Goal: Information Seeking & Learning: Understand process/instructions

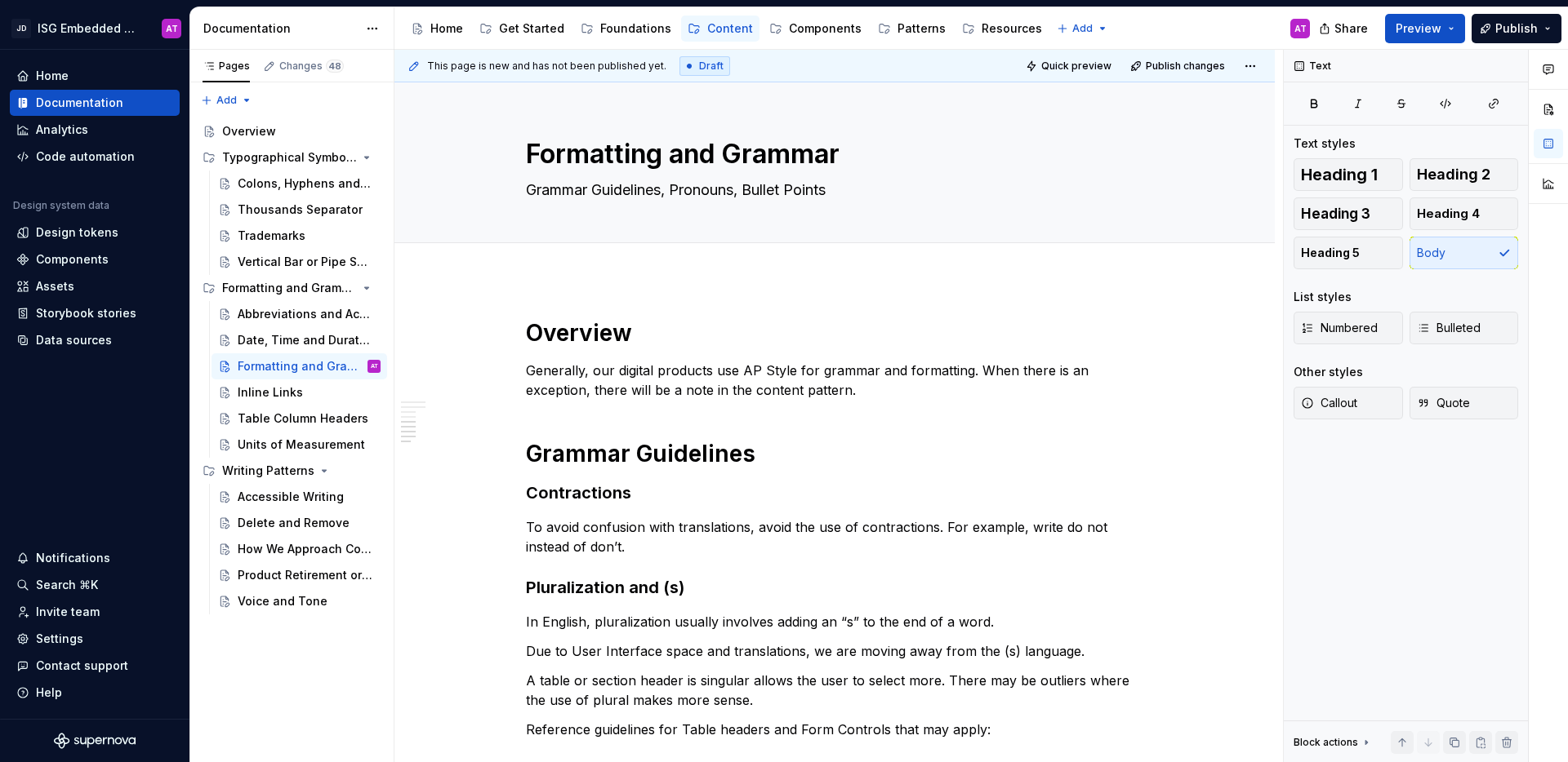
scroll to position [692, 0]
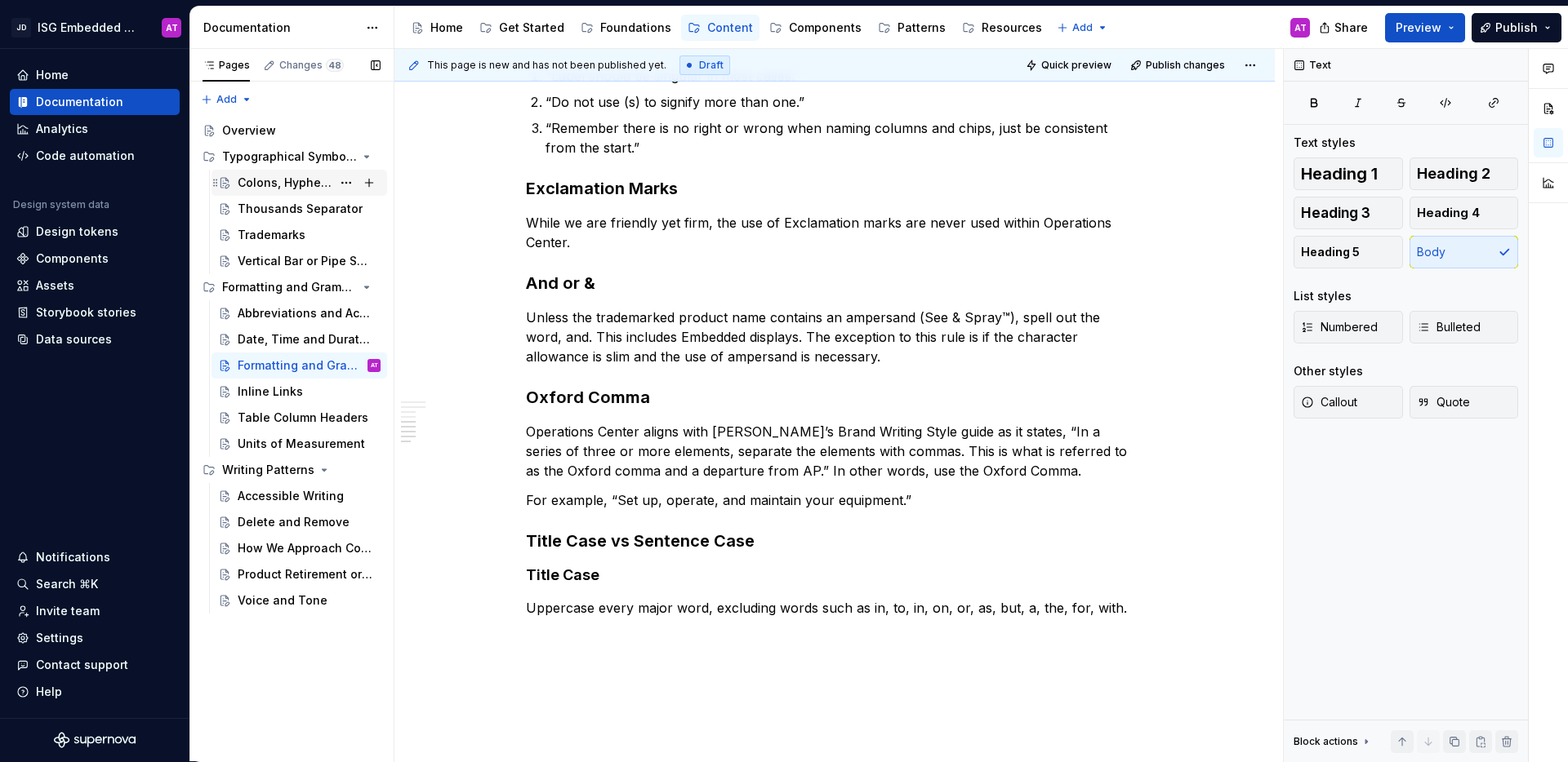
click at [295, 185] on div "Colons, Hyphens and Dashes" at bounding box center [284, 182] width 94 height 16
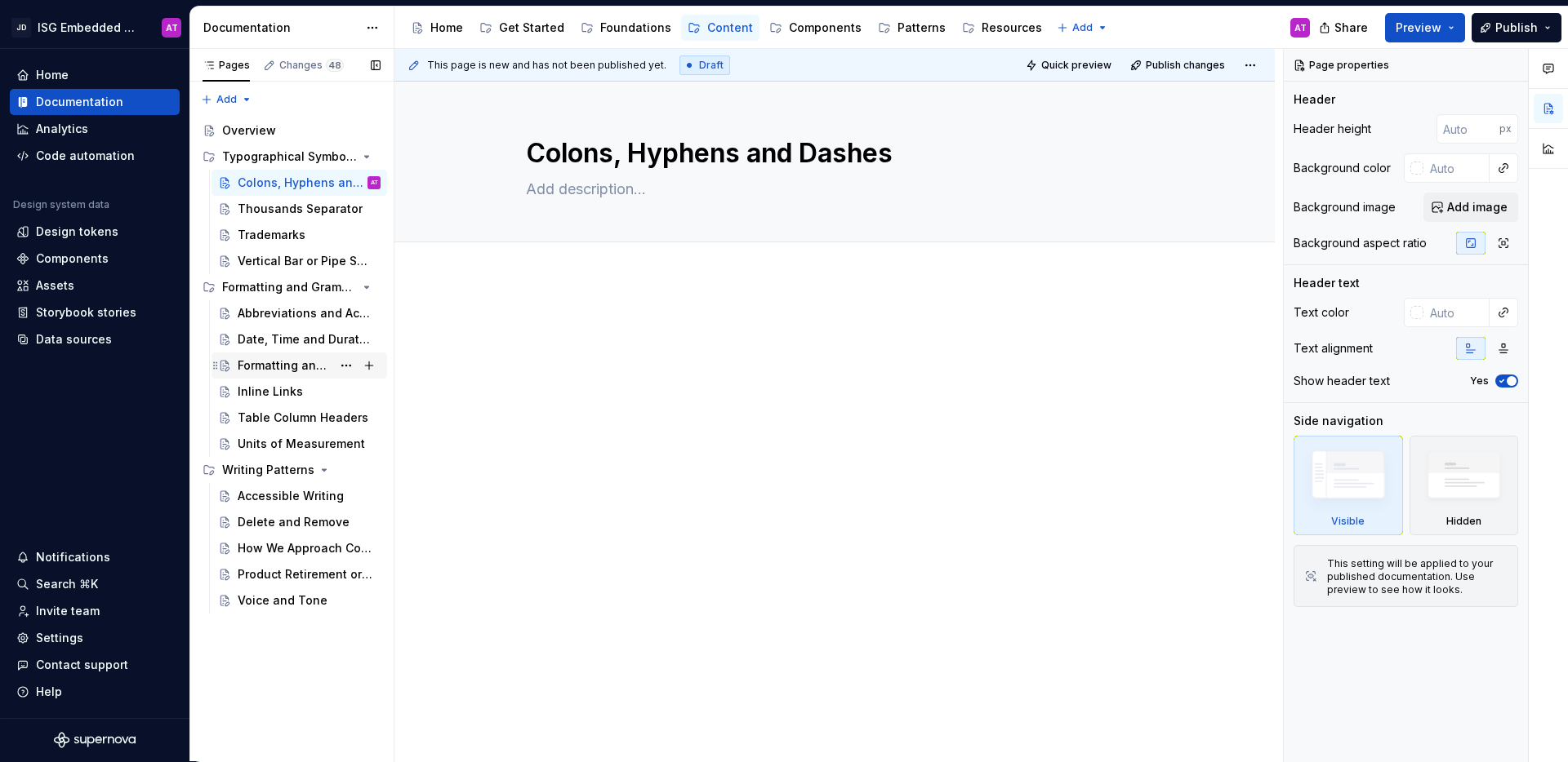
click at [306, 372] on div "Formatting and Grammar" at bounding box center [284, 366] width 94 height 16
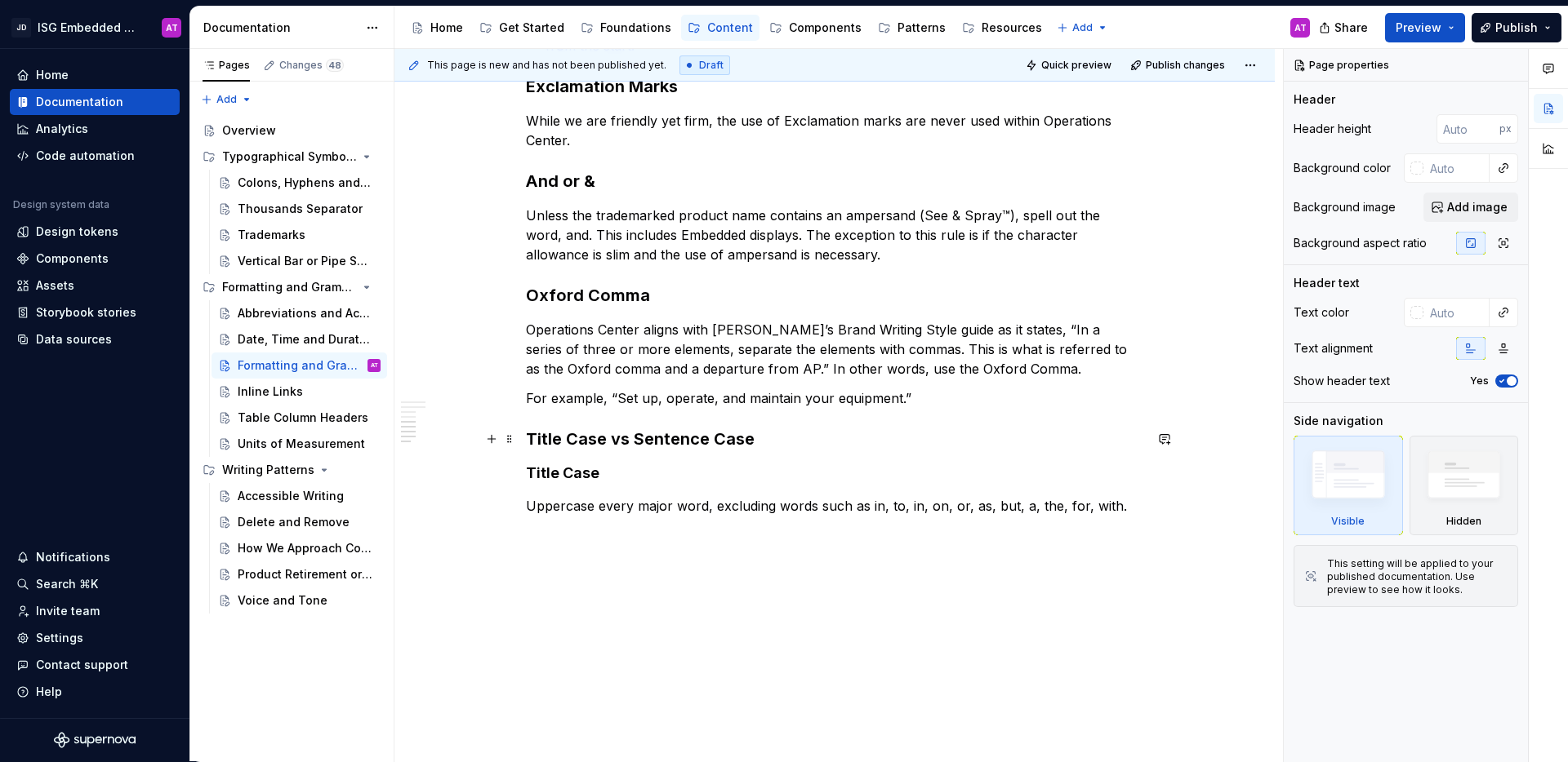
scroll to position [796, 0]
click at [1461, 477] on img at bounding box center [1465, 479] width 95 height 72
click at [1346, 489] on img at bounding box center [1349, 478] width 95 height 71
click at [880, 480] on h4 "Title Case" at bounding box center [834, 471] width 617 height 20
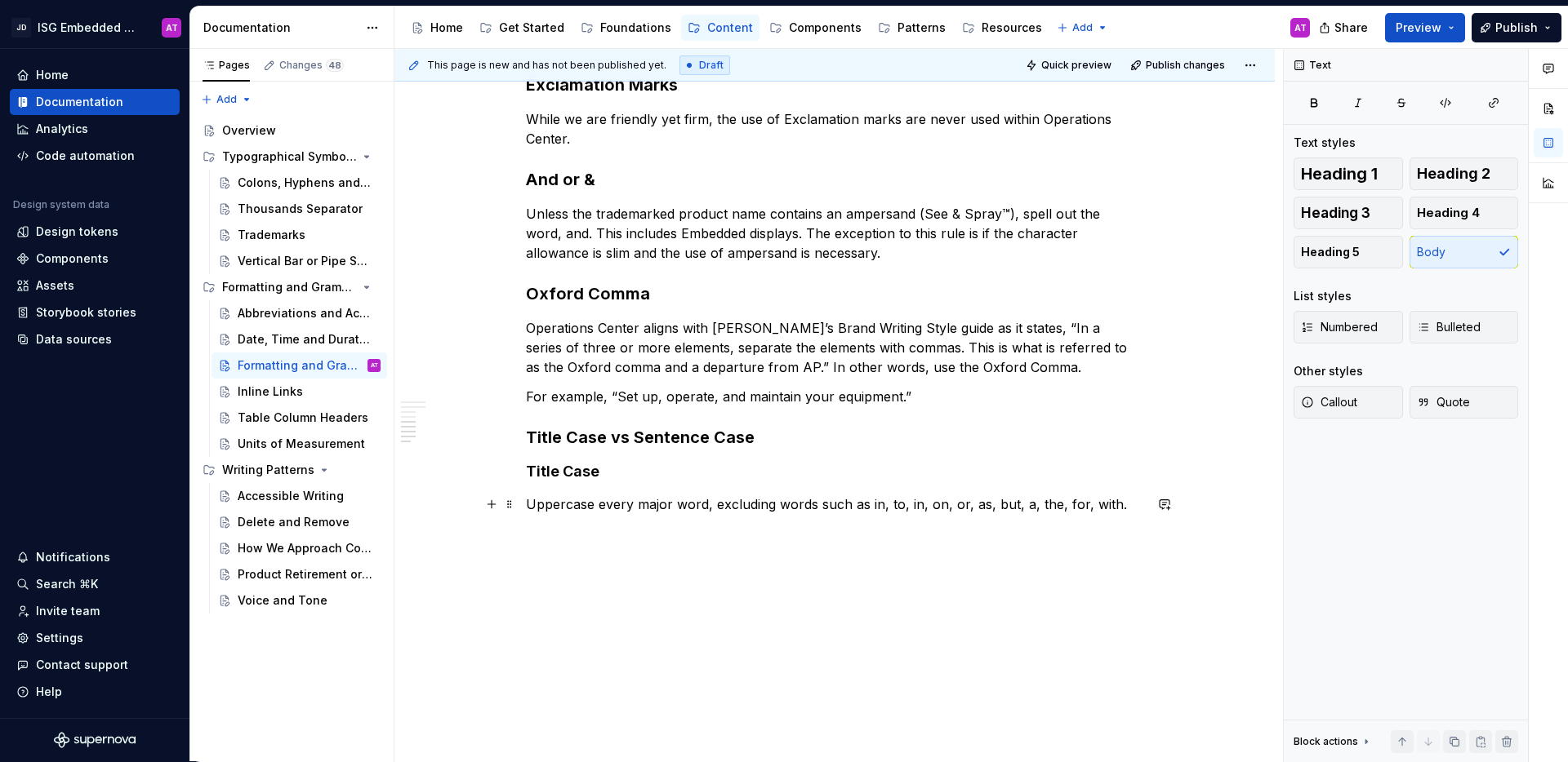
click at [1114, 504] on p "Uppercase every major word, excluding words such as in, to, in, on, or, as, but…" at bounding box center [834, 504] width 617 height 20
click at [1306, 65] on div "Text" at bounding box center [1314, 65] width 50 height 23
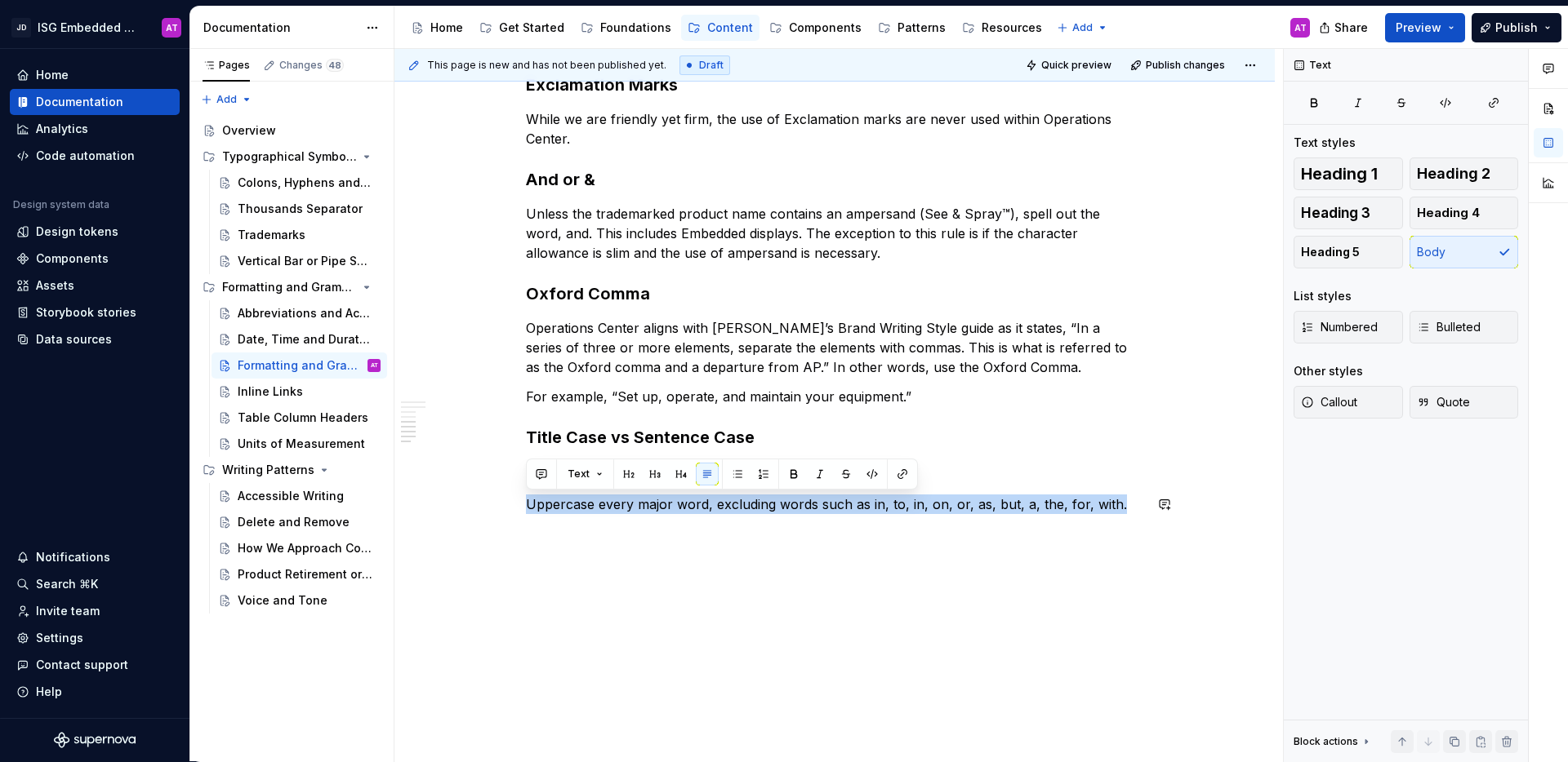
drag, startPoint x: 542, startPoint y: 508, endPoint x: 1147, endPoint y: 516, distance: 605.1
click at [1147, 516] on div "Overview Generally, our digital products use AP Style for grammar and formattin…" at bounding box center [834, 122] width 880 height 1280
click at [601, 477] on button "Text" at bounding box center [585, 474] width 50 height 23
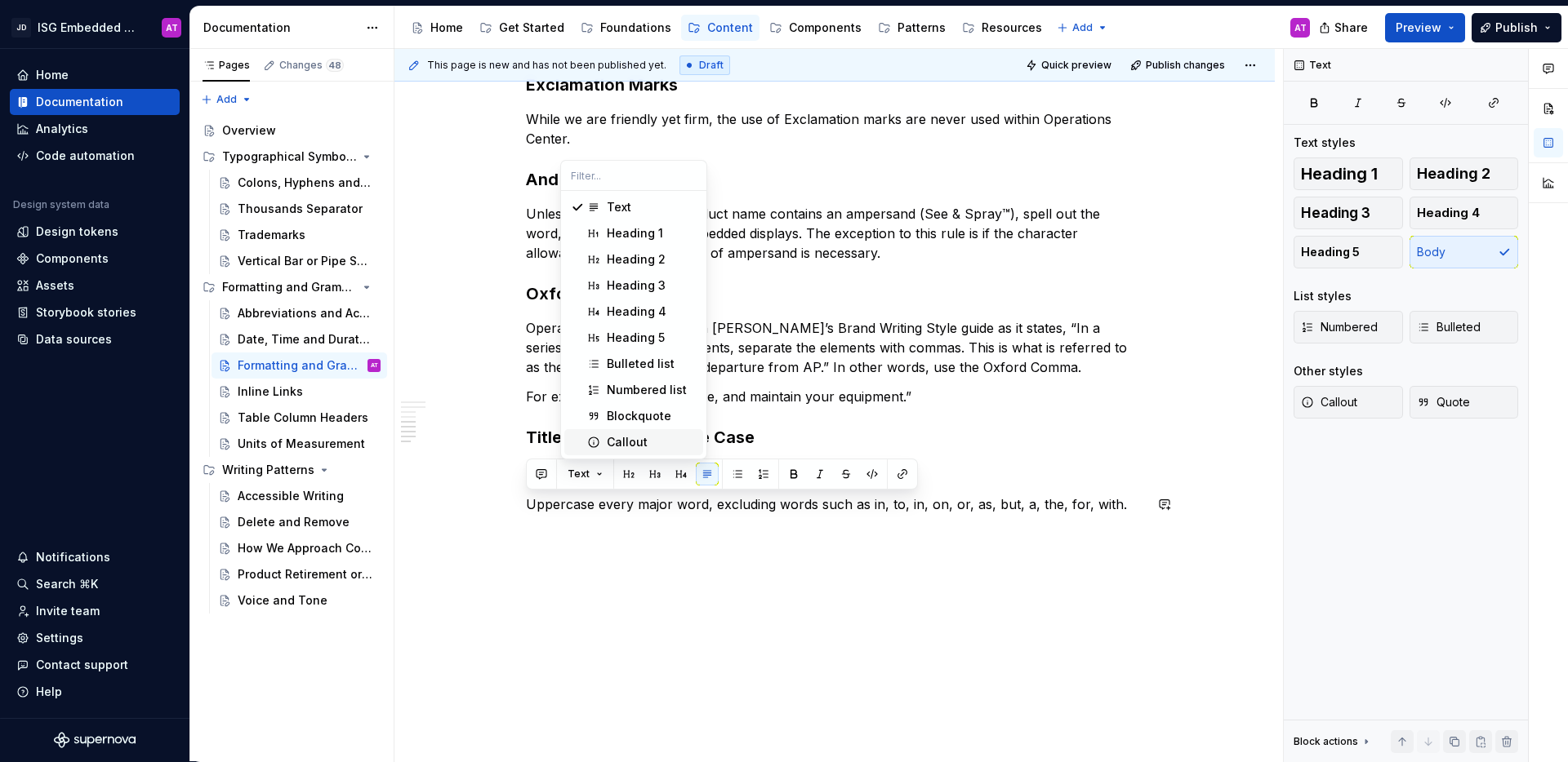
click at [742, 551] on div "Overview Generally, our digital products use AP Style for grammar and formattin…" at bounding box center [834, 122] width 880 height 1280
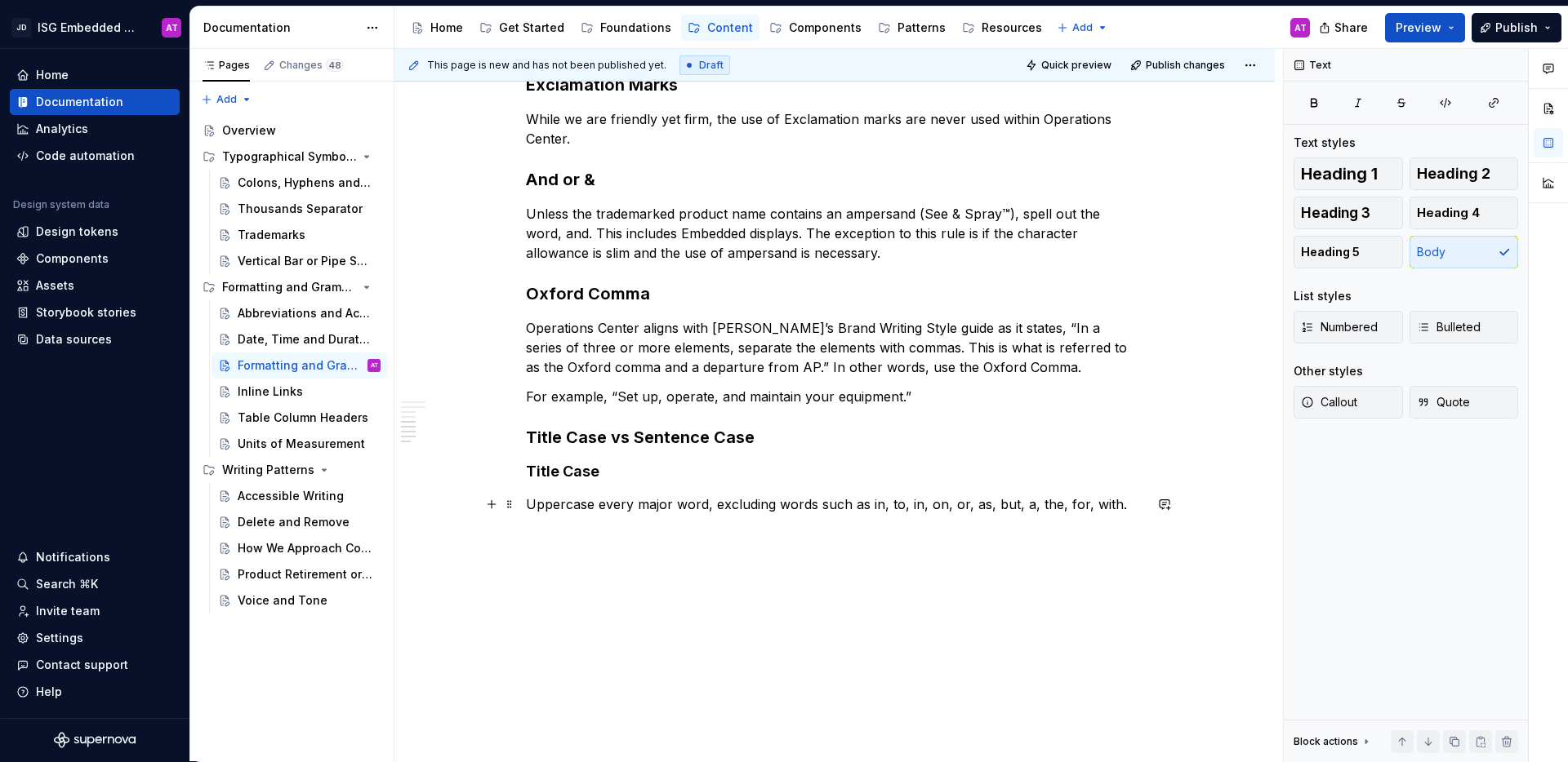
click at [541, 507] on p "Uppercase every major word, excluding words such as in, to, in, on, or, as, but…" at bounding box center [834, 504] width 617 height 20
click at [1114, 504] on p "Uppercase every major word, excluding words such as in, to, in, on, or, as, but…" at bounding box center [834, 504] width 617 height 20
click at [347, 368] on button "Page tree" at bounding box center [346, 366] width 23 height 23
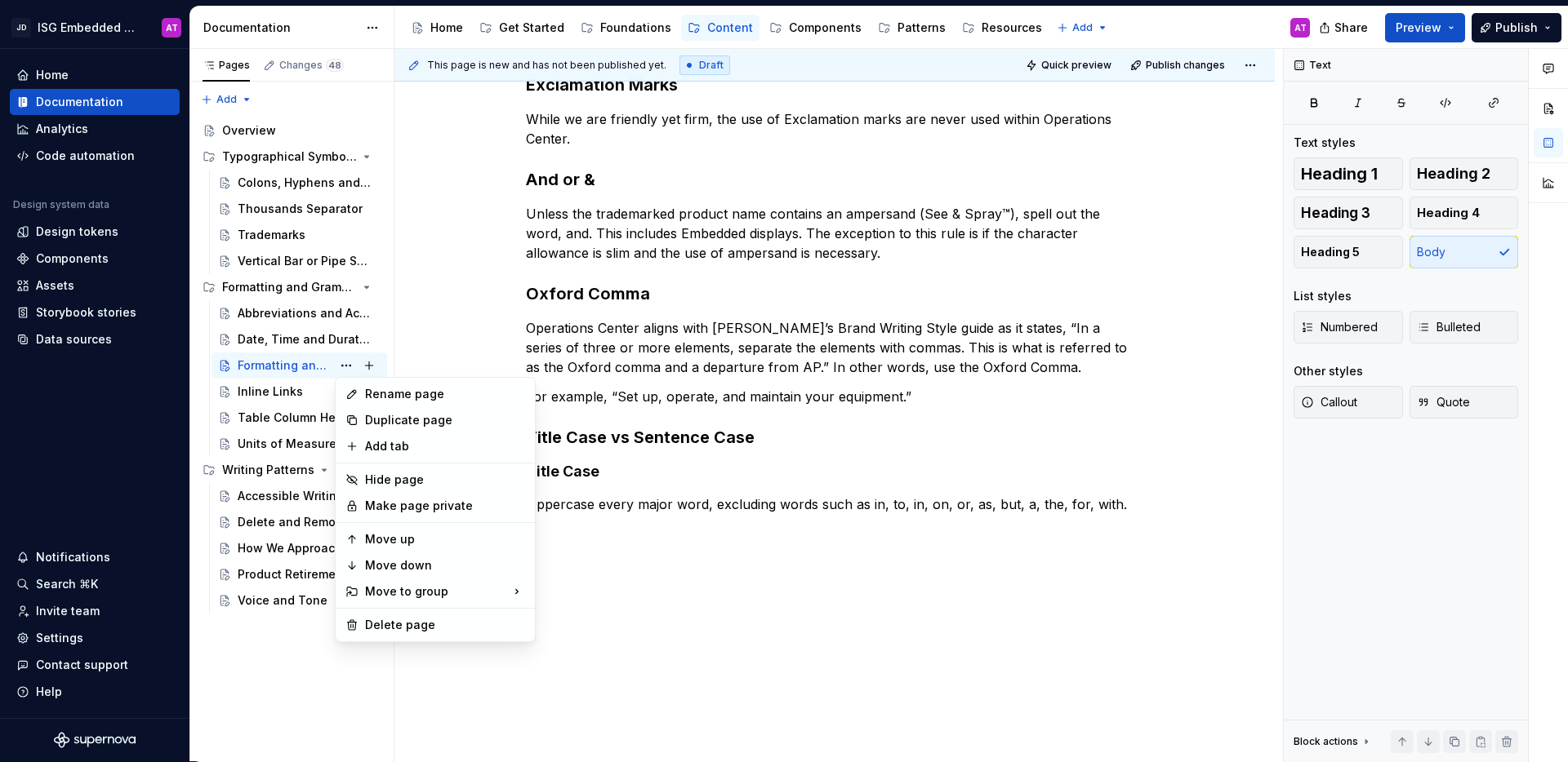
click at [758, 557] on html "JD ISG Embedded Design System AT Home Documentation Analytics Code automation D…" at bounding box center [784, 381] width 1568 height 762
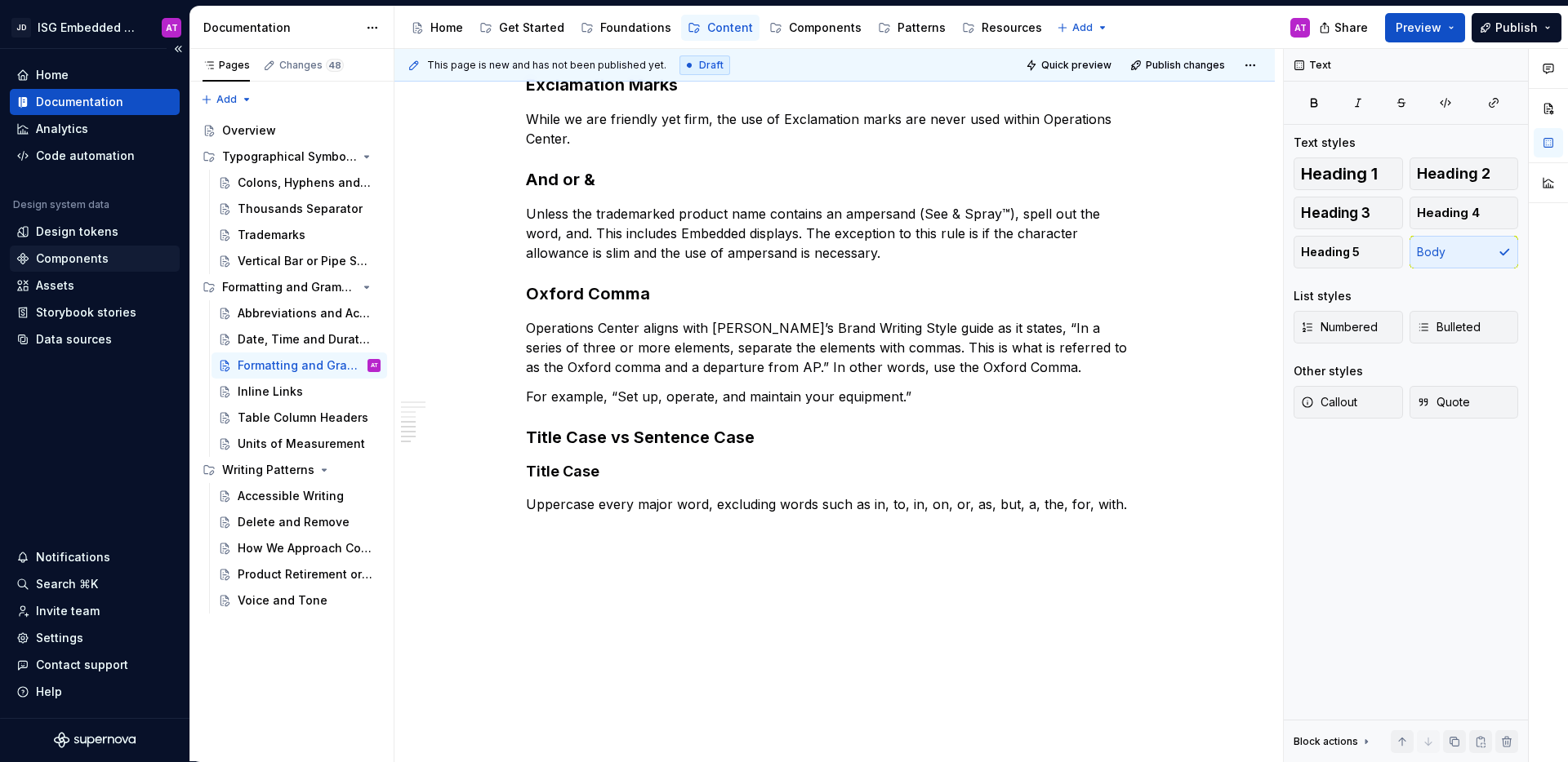
click at [111, 264] on div "Components" at bounding box center [95, 258] width 157 height 16
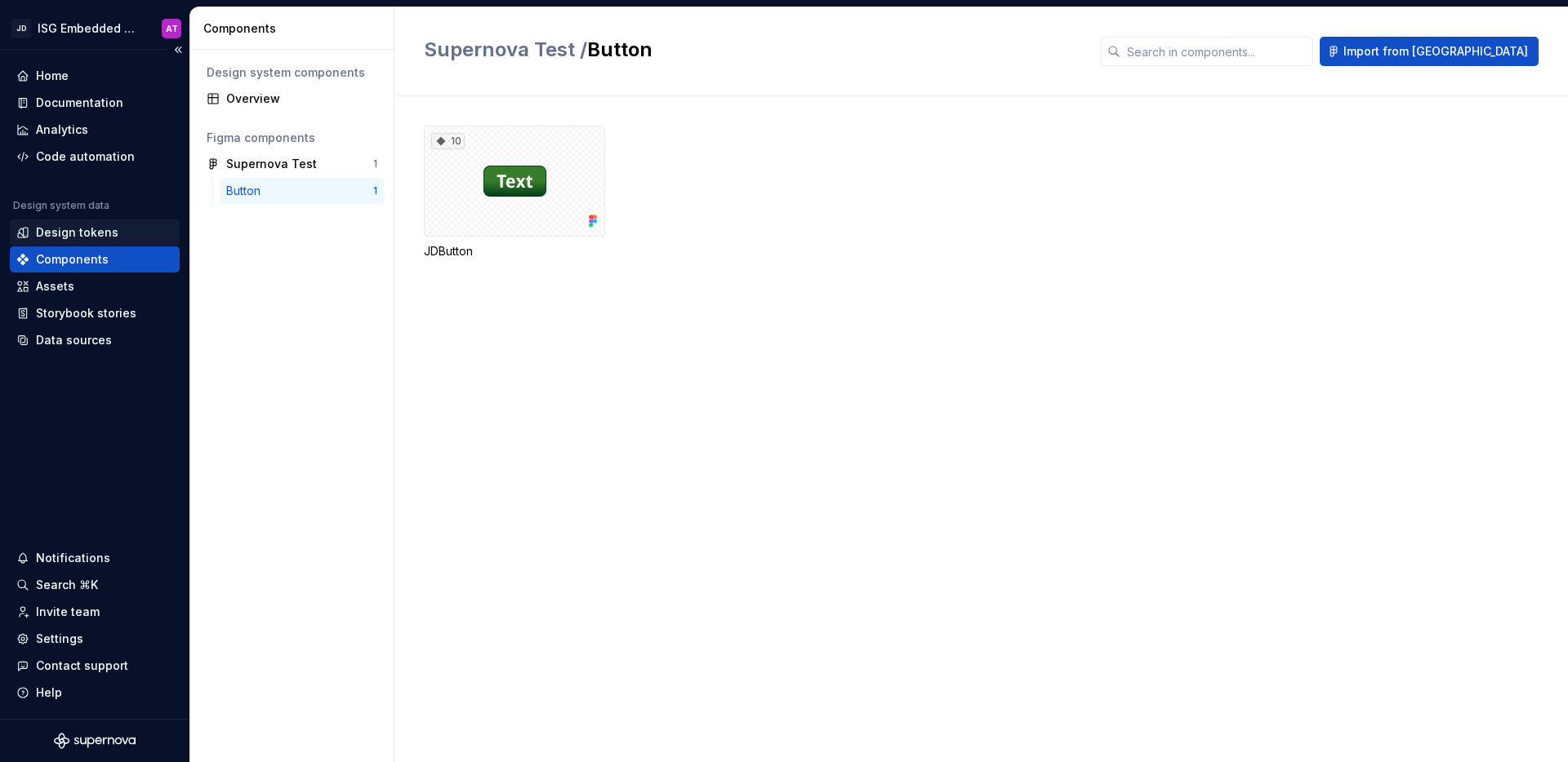
click at [114, 233] on div "Design tokens" at bounding box center [95, 232] width 157 height 16
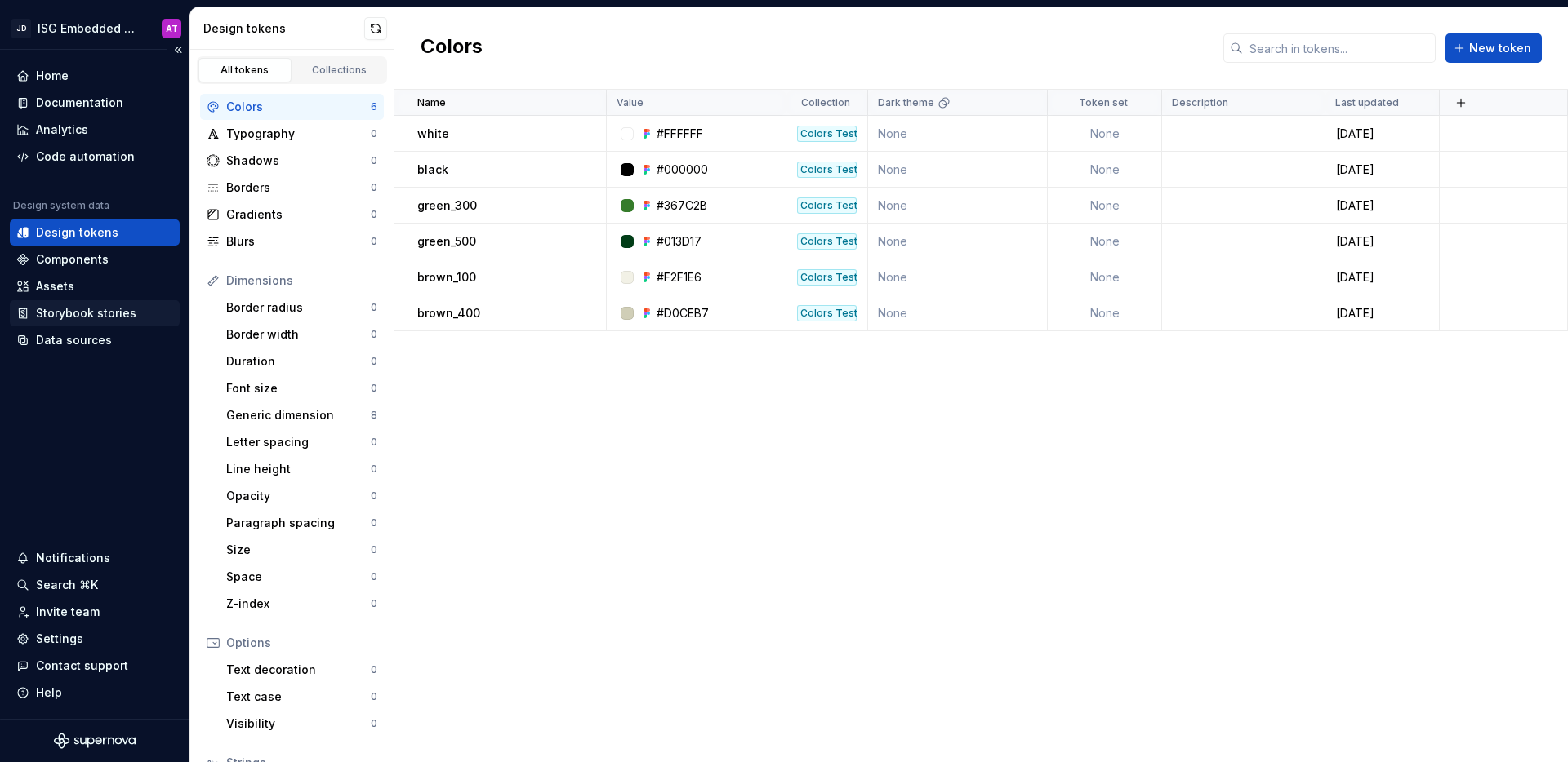
click at [110, 317] on div "Storybook stories" at bounding box center [86, 313] width 101 height 16
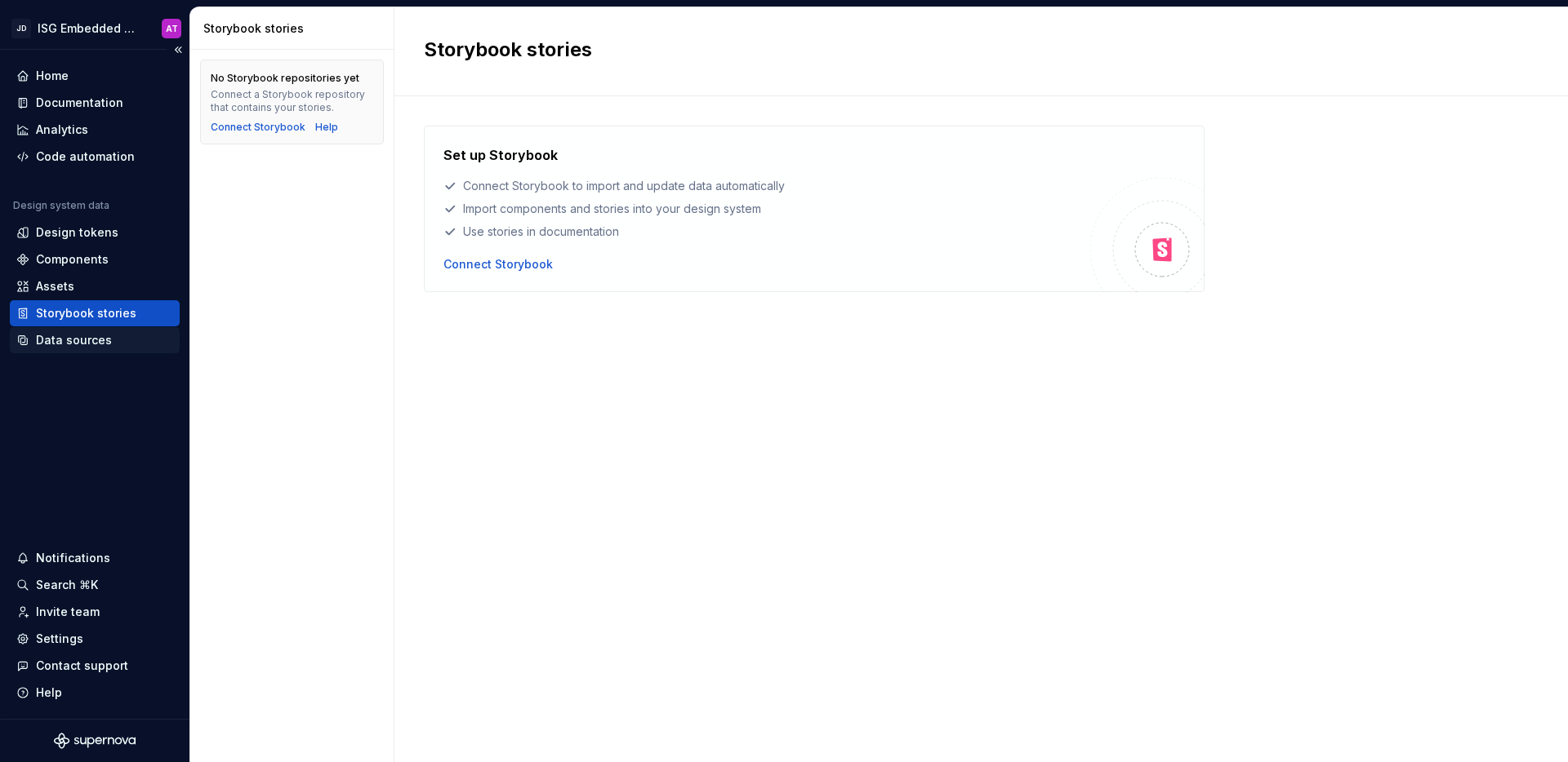
click at [104, 345] on div "Data sources" at bounding box center [74, 340] width 76 height 16
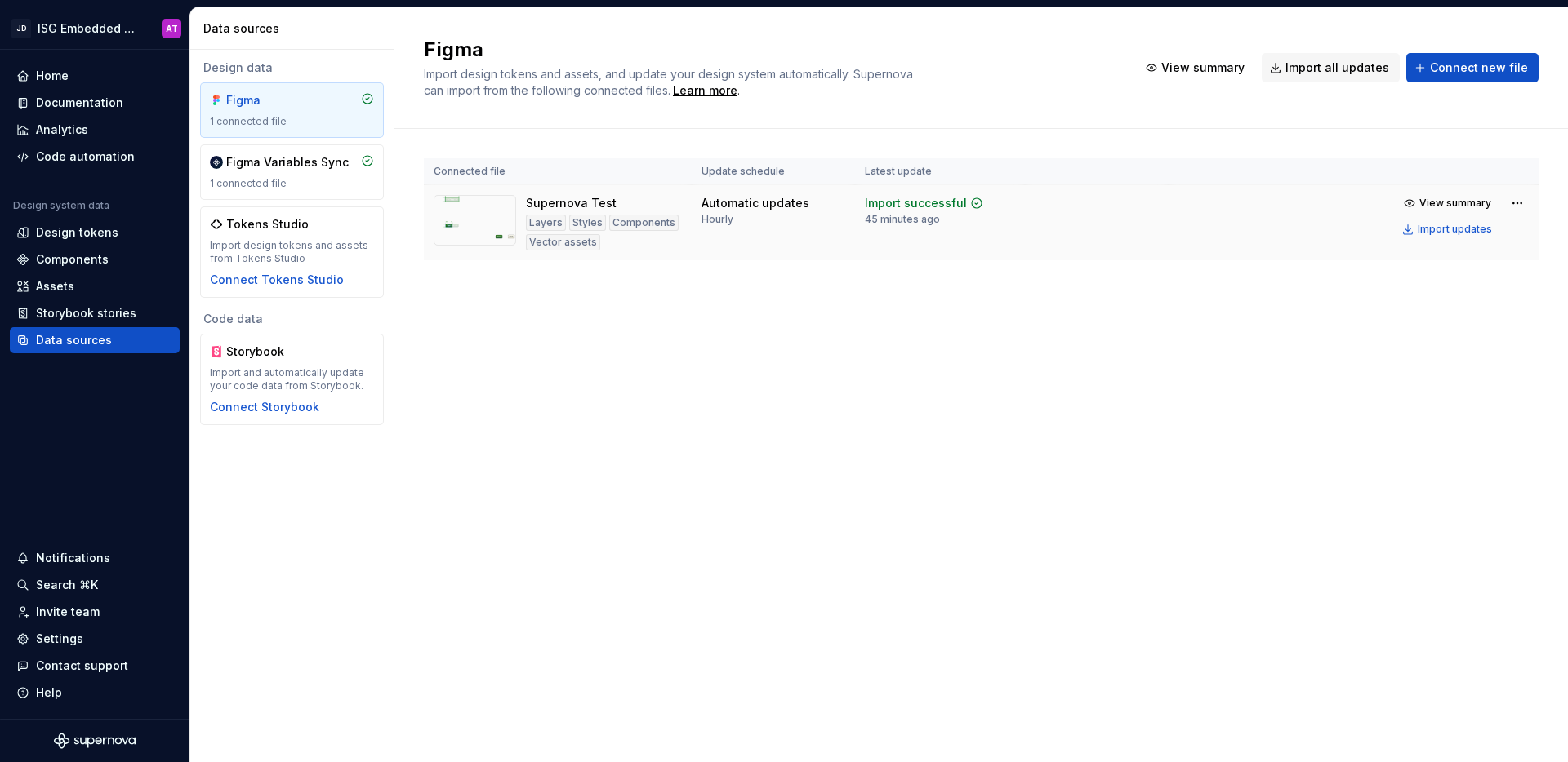
click at [692, 234] on td "Automatic updates Hourly" at bounding box center [774, 223] width 164 height 76
click at [121, 240] on div "Design tokens" at bounding box center [95, 232] width 157 height 16
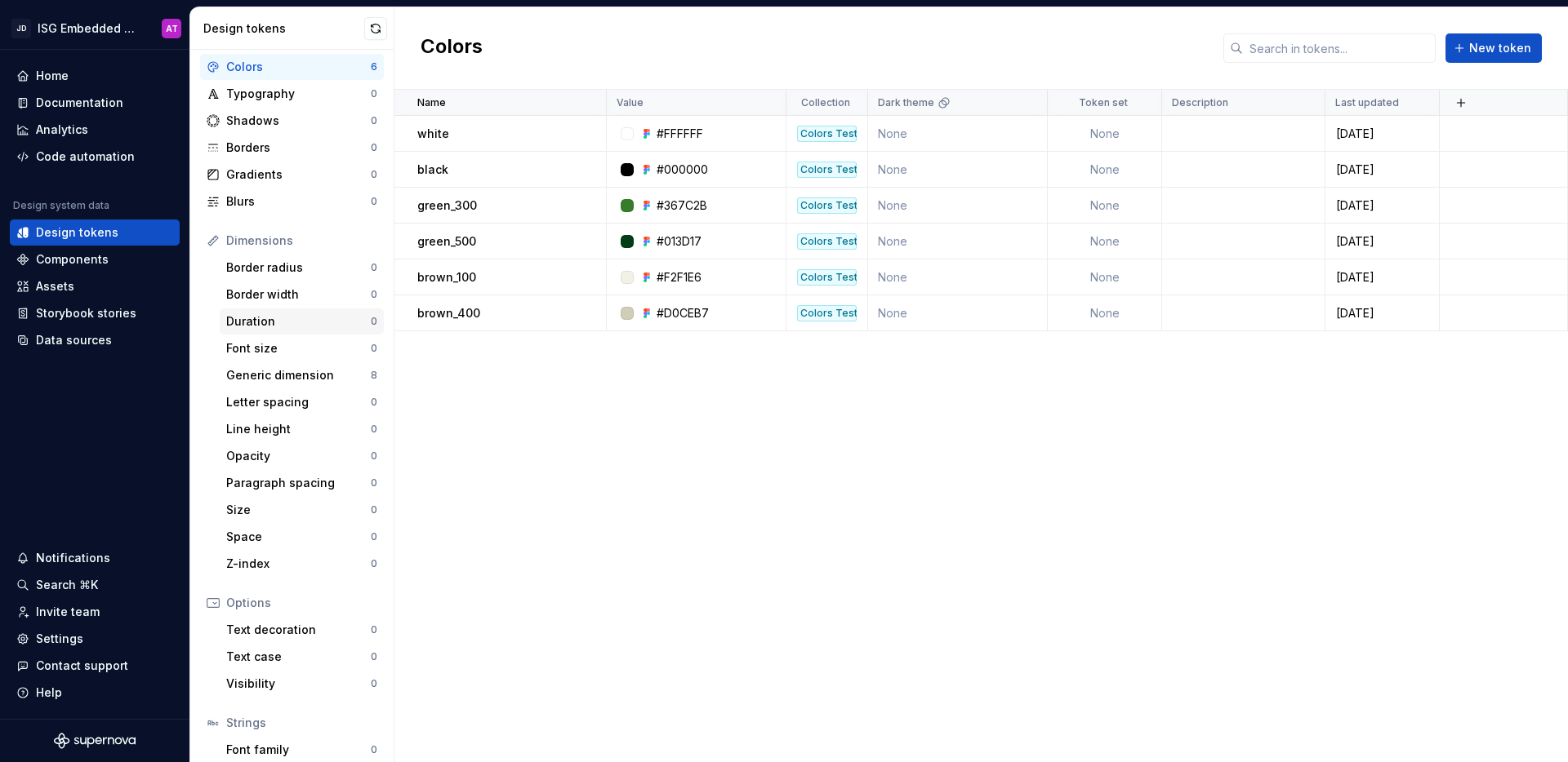
scroll to position [132, 0]
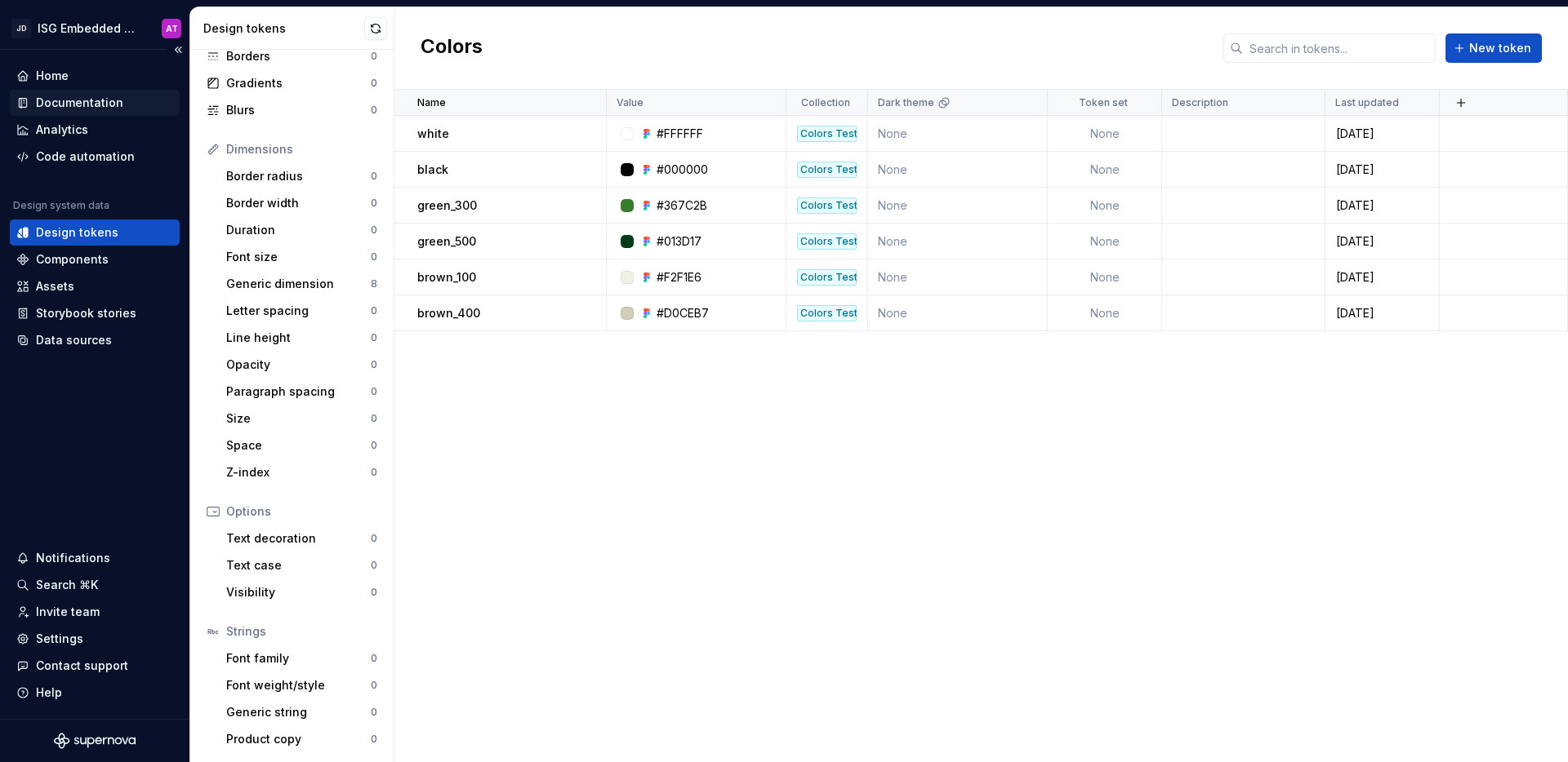
click at [102, 104] on div "Documentation" at bounding box center [80, 102] width 88 height 16
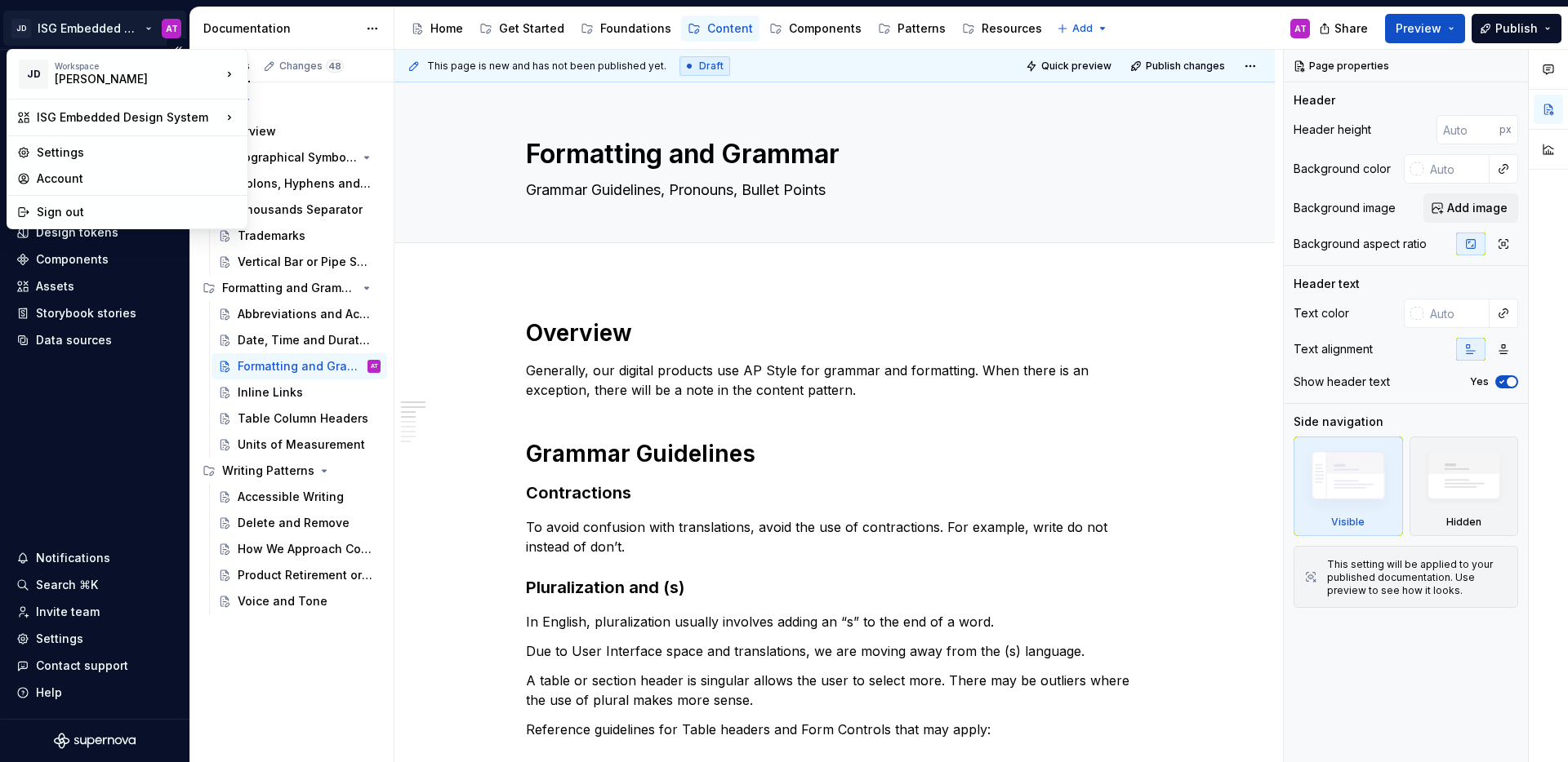
click at [150, 28] on html "JD ISG Embedded Design System AT Home Documentation Analytics Code automation D…" at bounding box center [784, 381] width 1568 height 762
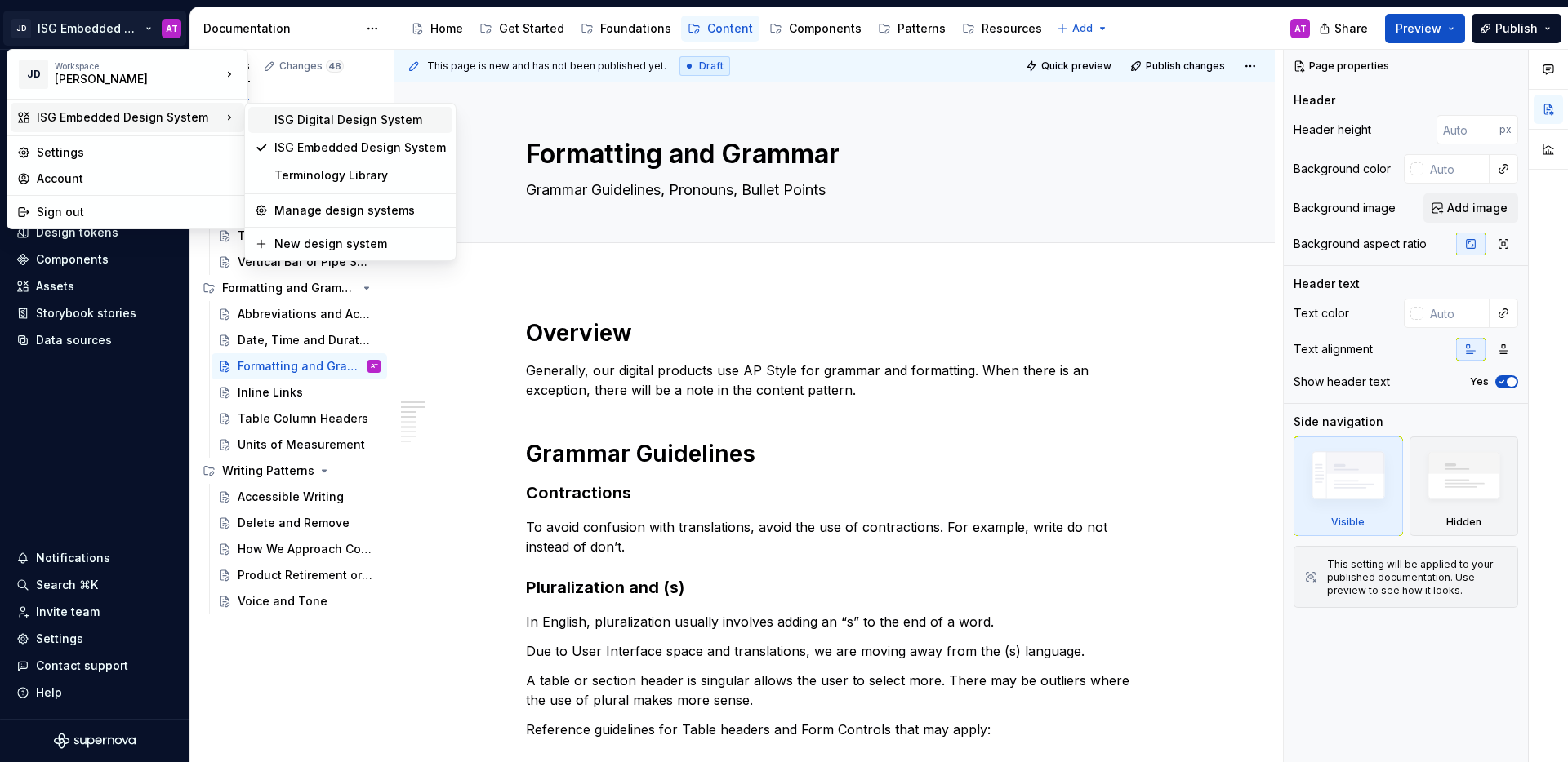
click at [330, 122] on div "ISG Digital Design System" at bounding box center [360, 120] width 171 height 16
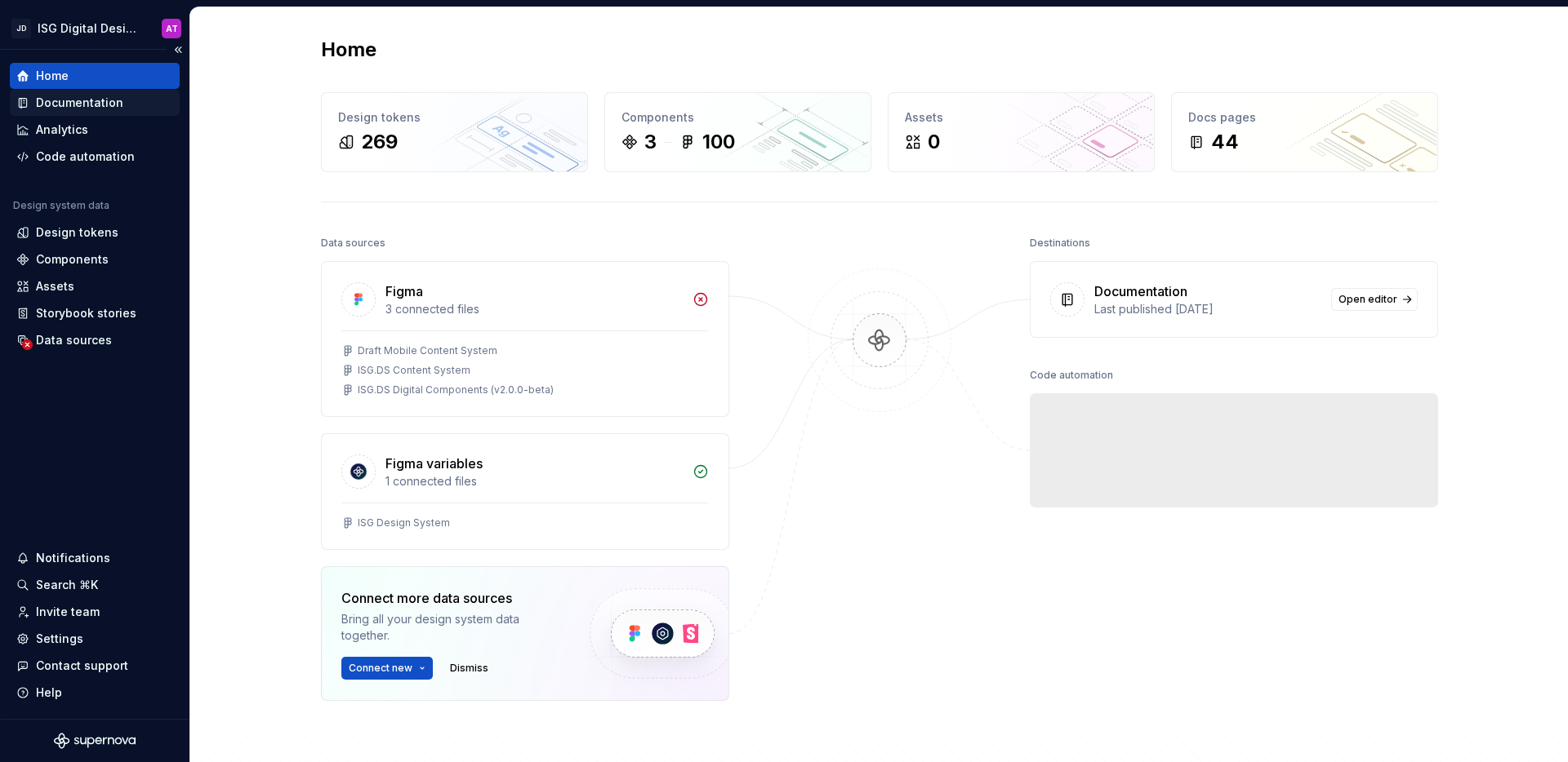
click at [74, 108] on div "Documentation" at bounding box center [80, 102] width 88 height 16
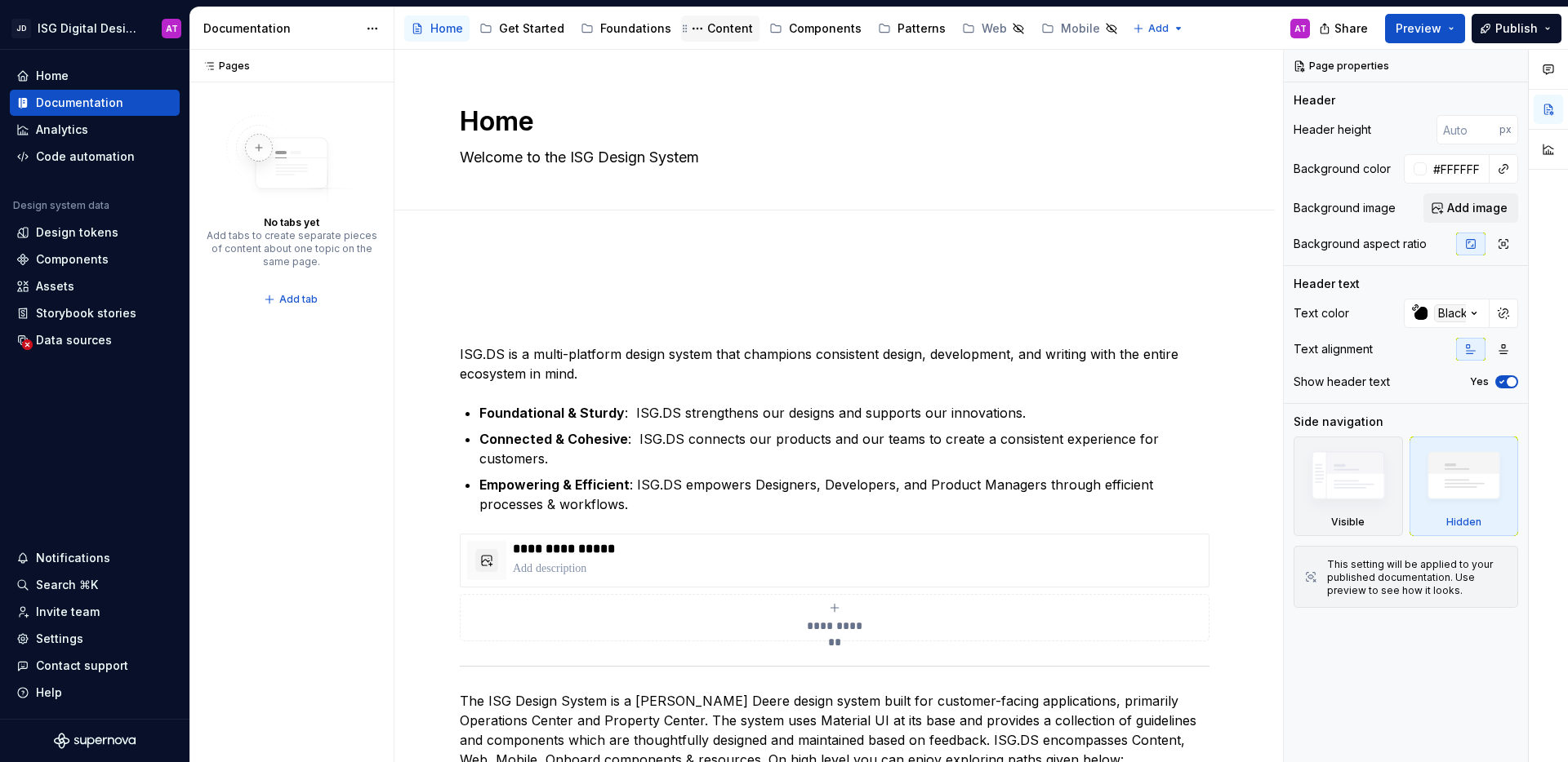
click at [732, 36] on div "Content" at bounding box center [730, 28] width 46 height 16
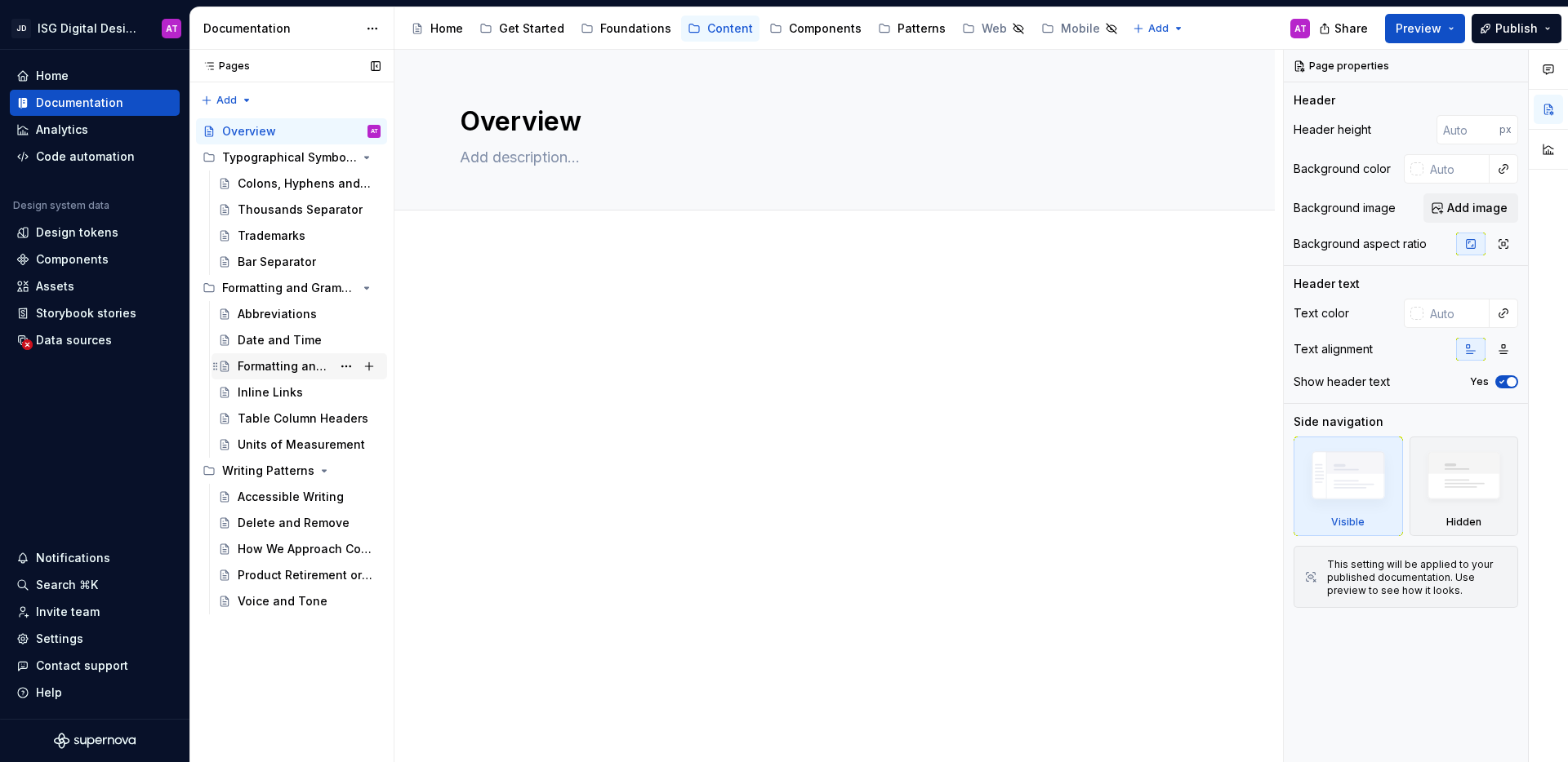
click at [275, 369] on div "Formatting and Grammar" at bounding box center [284, 366] width 94 height 16
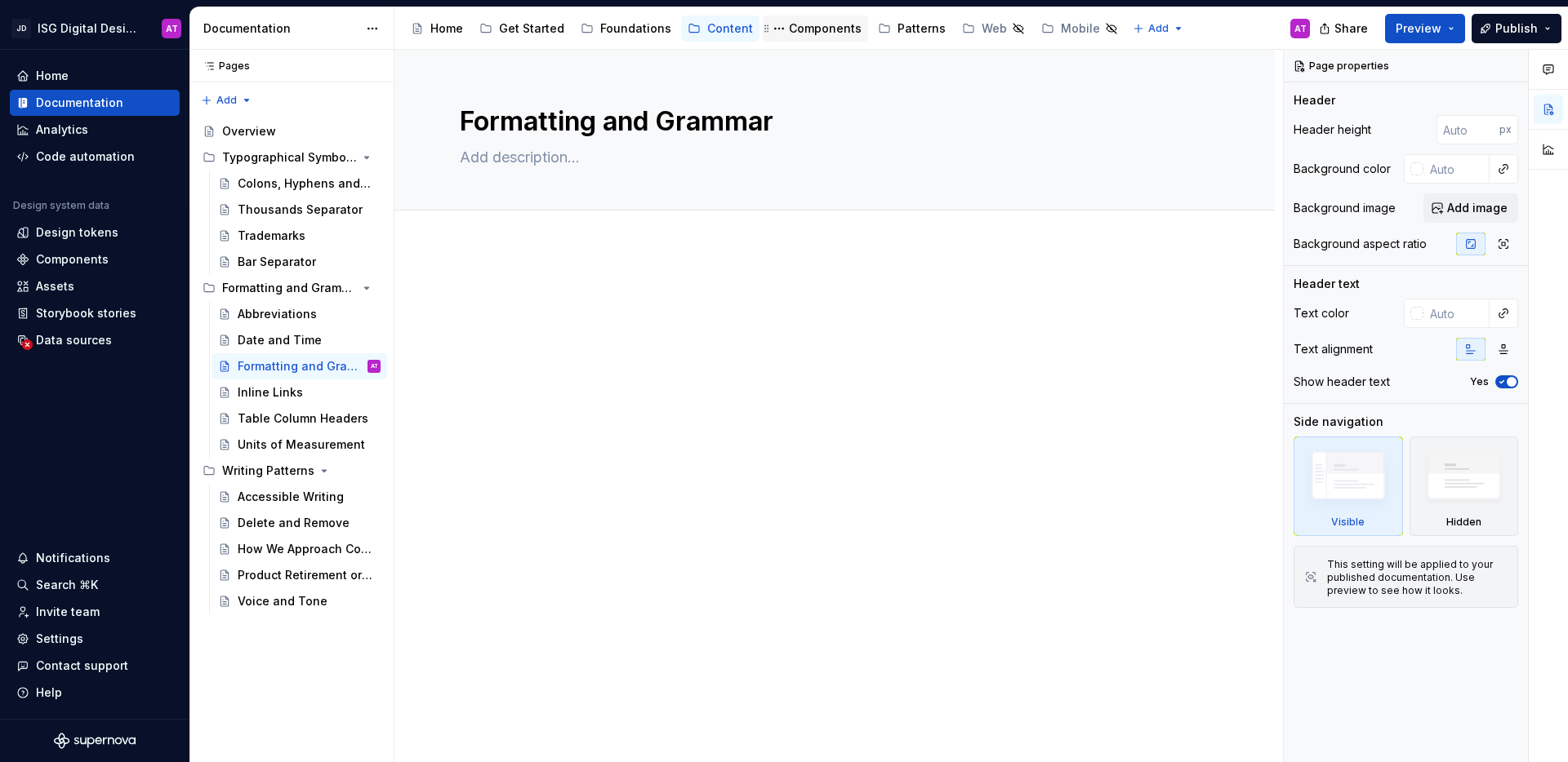
click at [799, 36] on div "Components" at bounding box center [825, 28] width 72 height 16
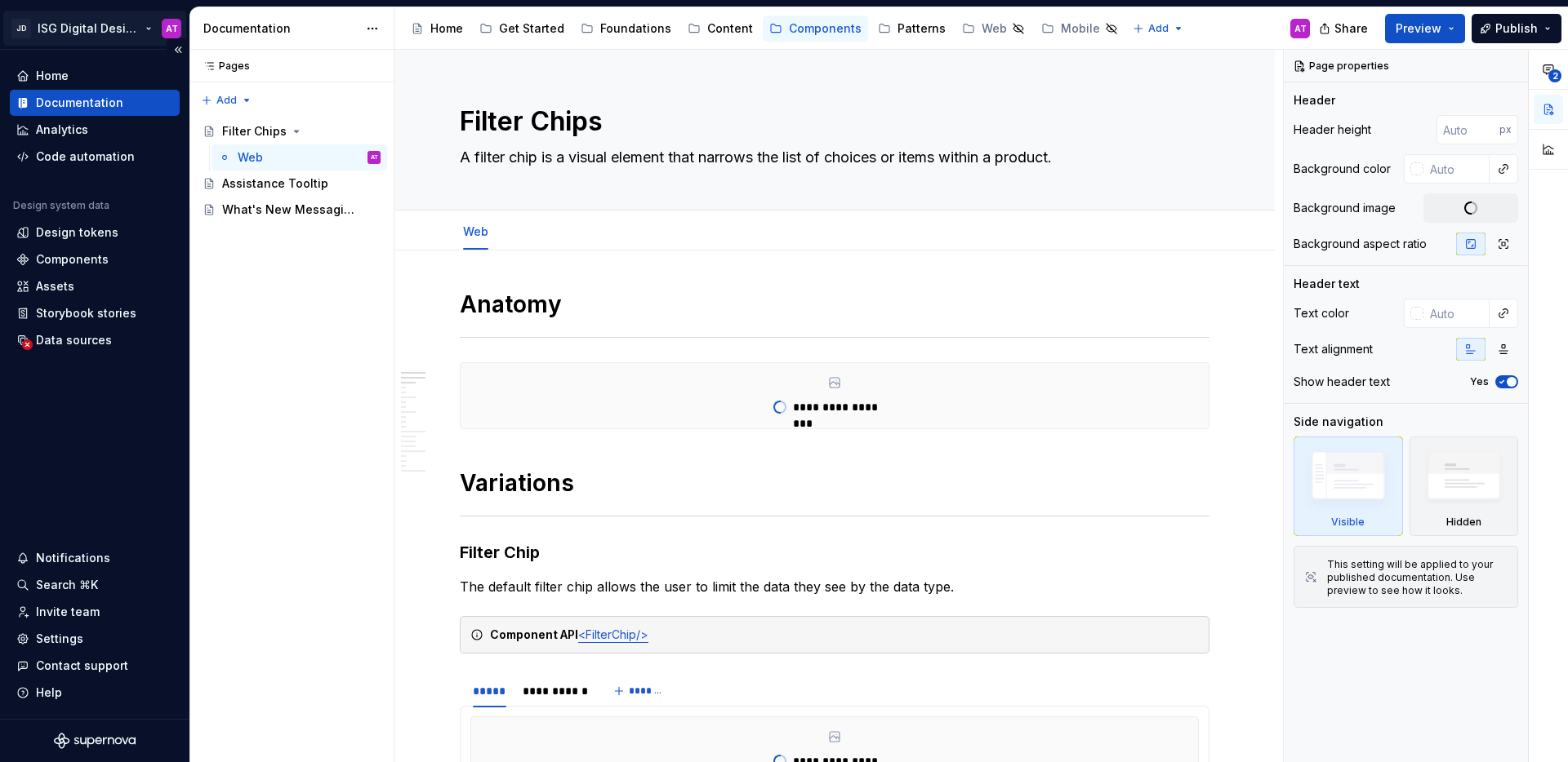
click at [142, 28] on html "JD ISG Digital Design System AT Home Documentation Analytics Code automation De…" at bounding box center [784, 381] width 1568 height 762
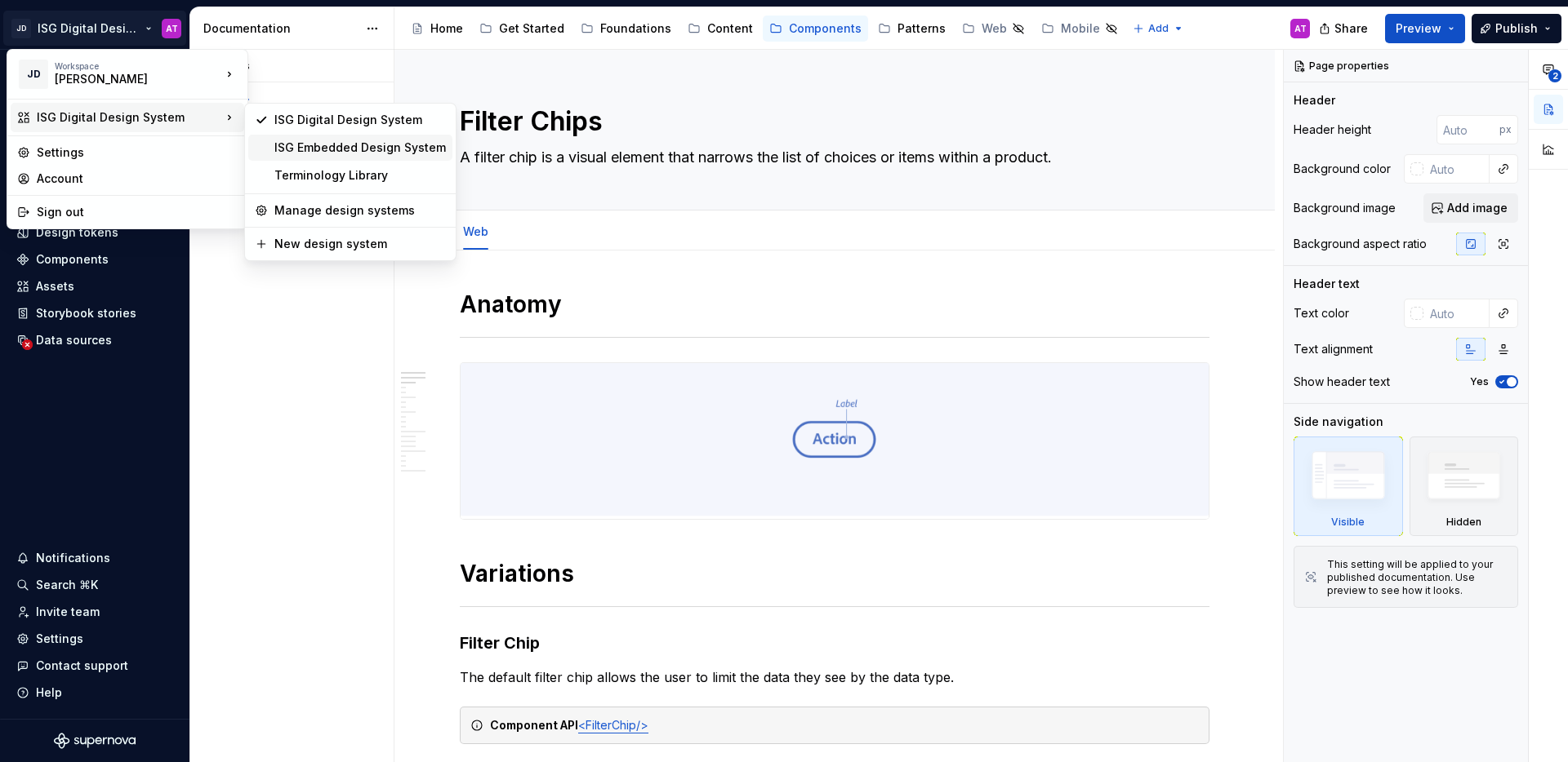
click at [286, 147] on div "ISG Embedded Design System" at bounding box center [360, 147] width 171 height 16
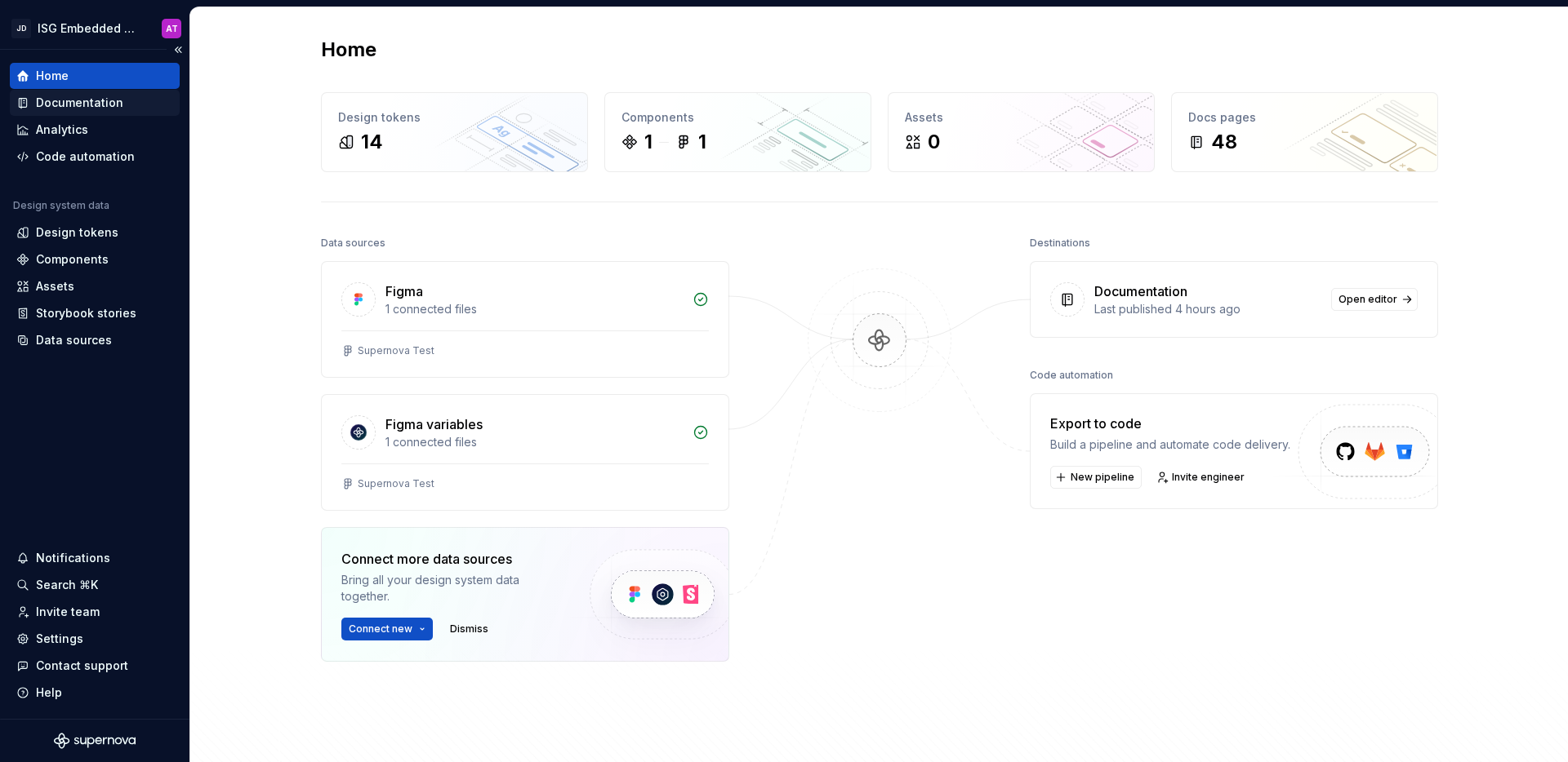
click at [126, 106] on div "Documentation" at bounding box center [95, 102] width 157 height 16
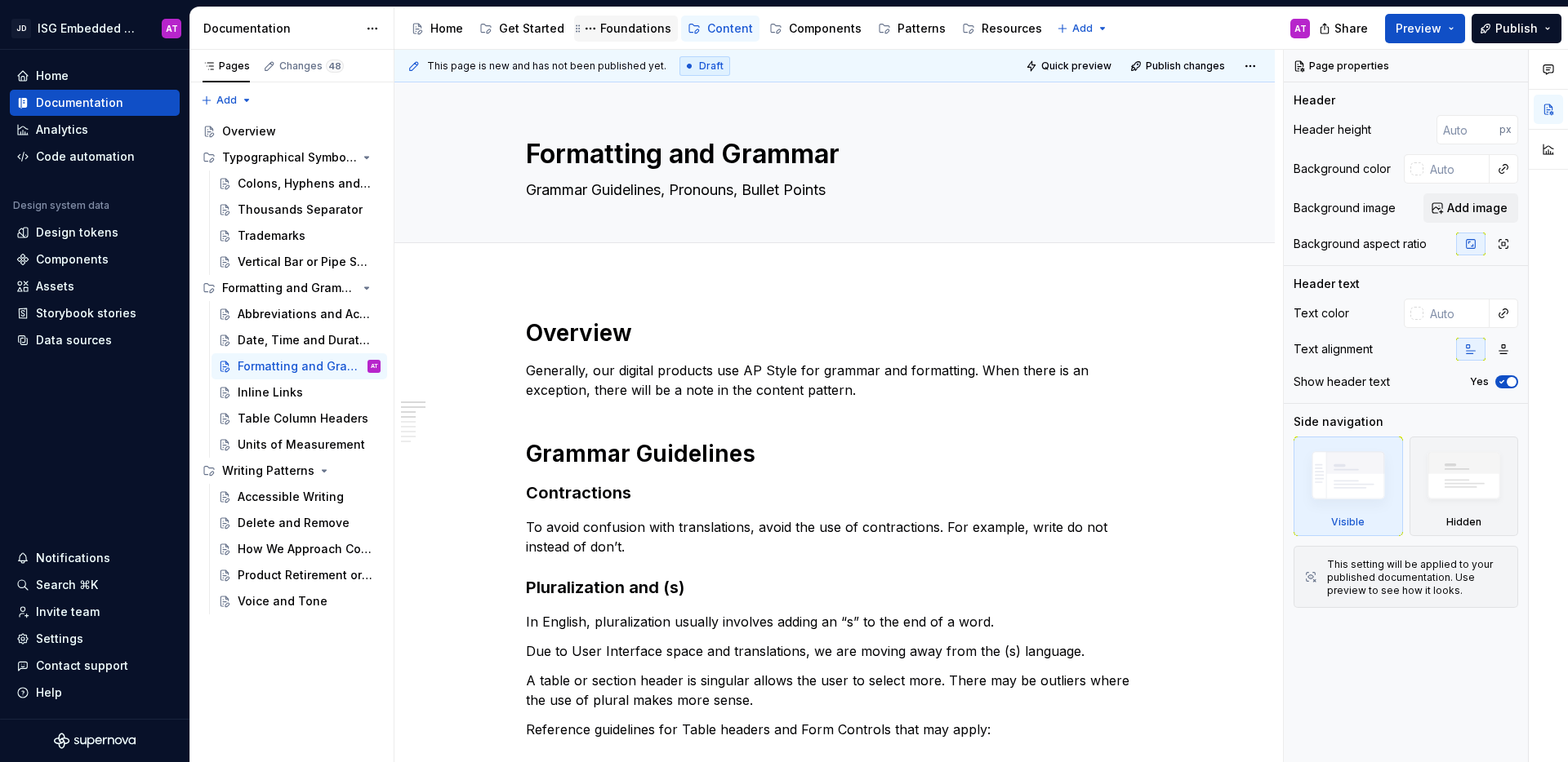
click at [611, 31] on div "Foundations" at bounding box center [636, 28] width 71 height 16
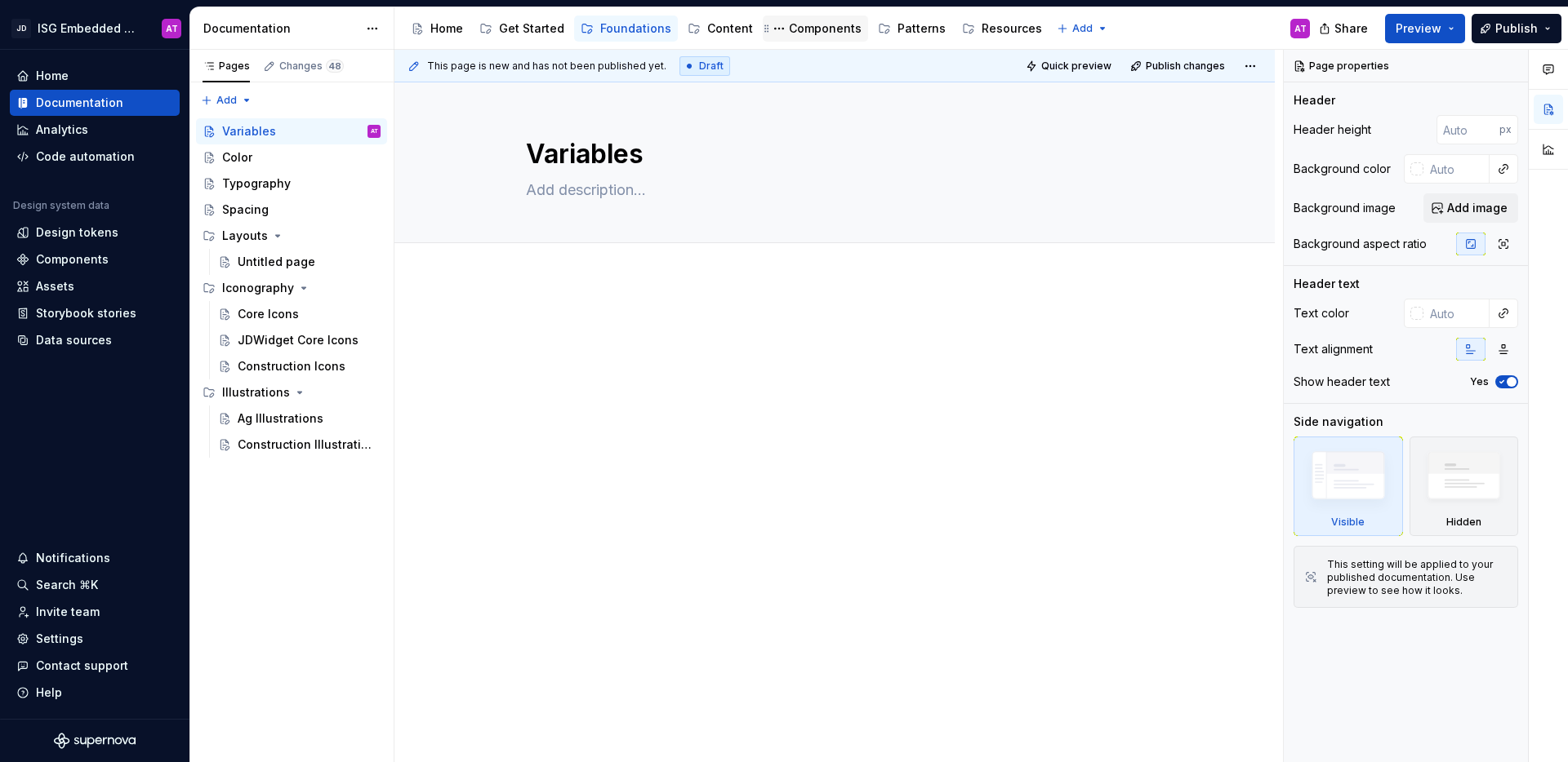
click at [796, 35] on div "Components" at bounding box center [825, 28] width 72 height 16
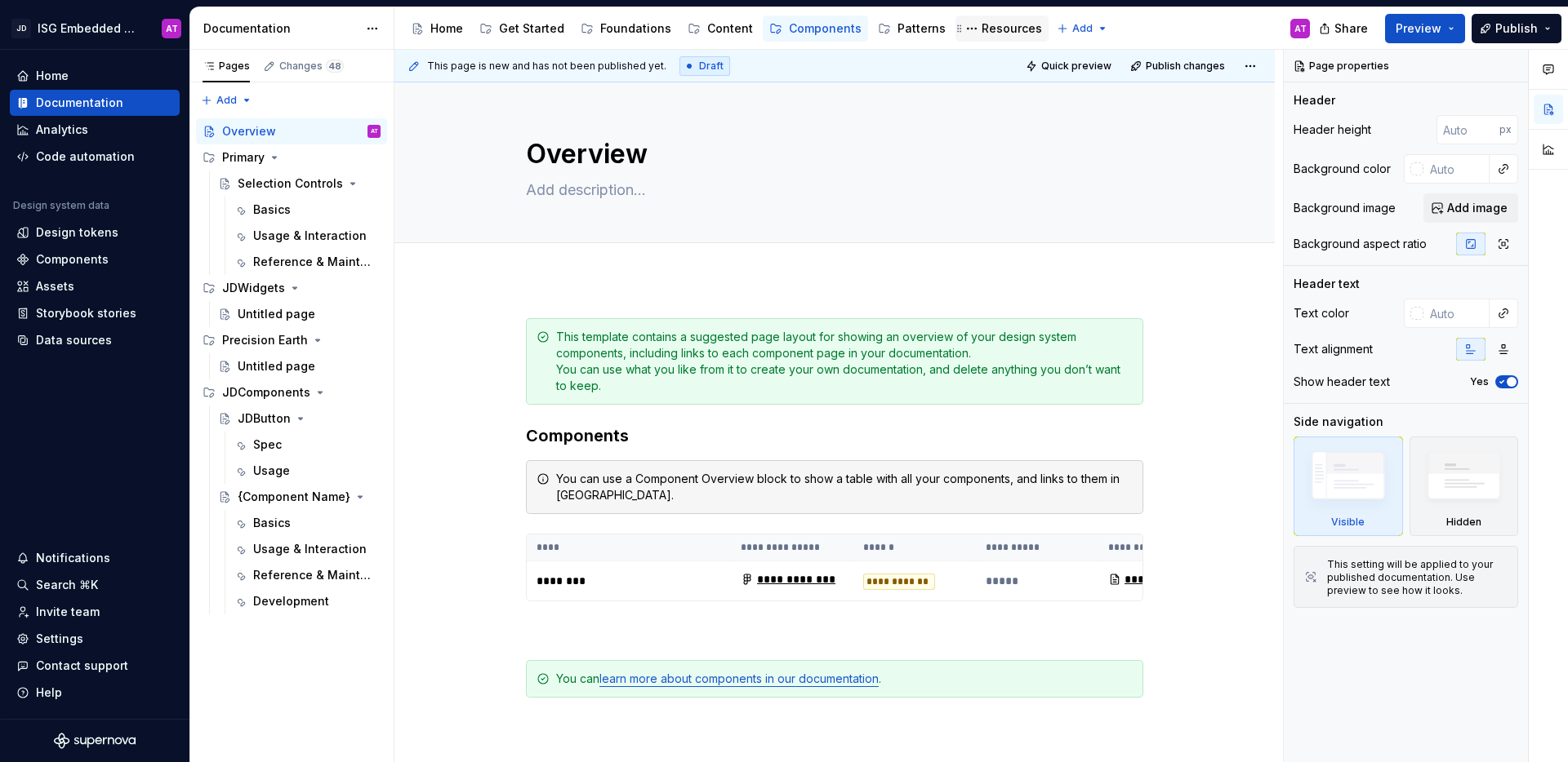
click at [988, 29] on div "Resources" at bounding box center [1012, 28] width 60 height 16
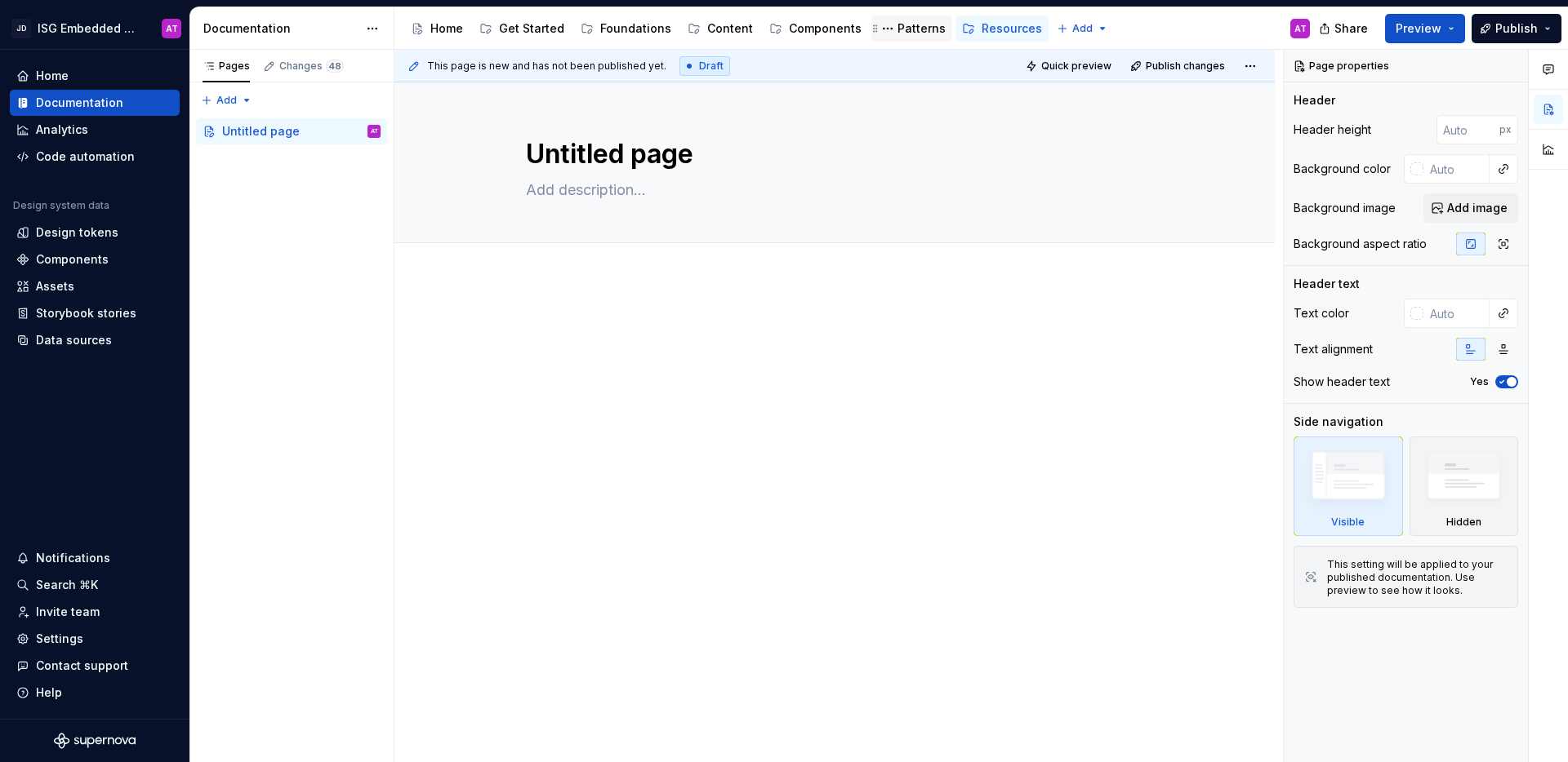
click at [900, 31] on div "Patterns" at bounding box center [922, 28] width 48 height 16
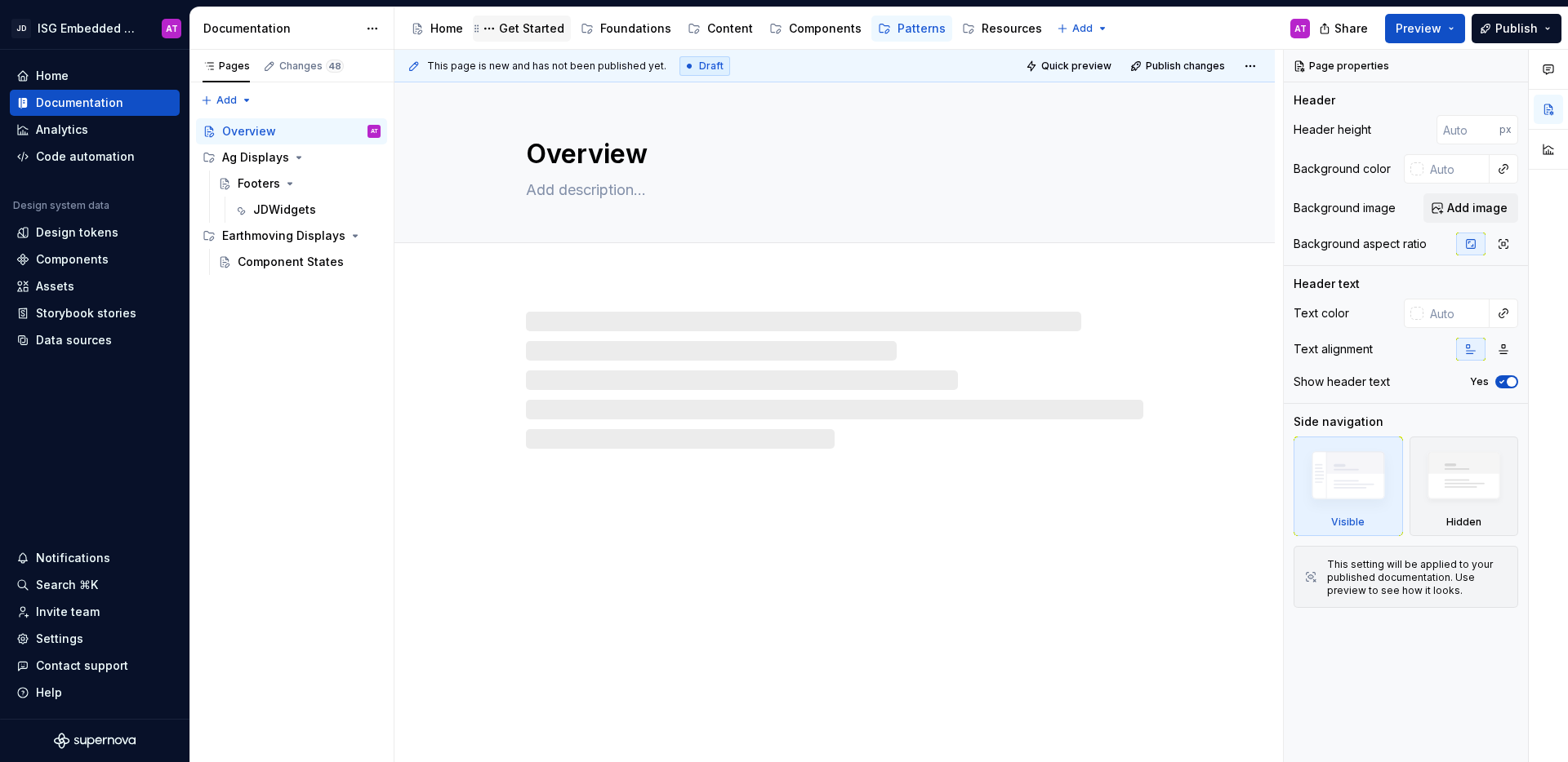
click at [522, 26] on div "Get Started" at bounding box center [532, 28] width 65 height 16
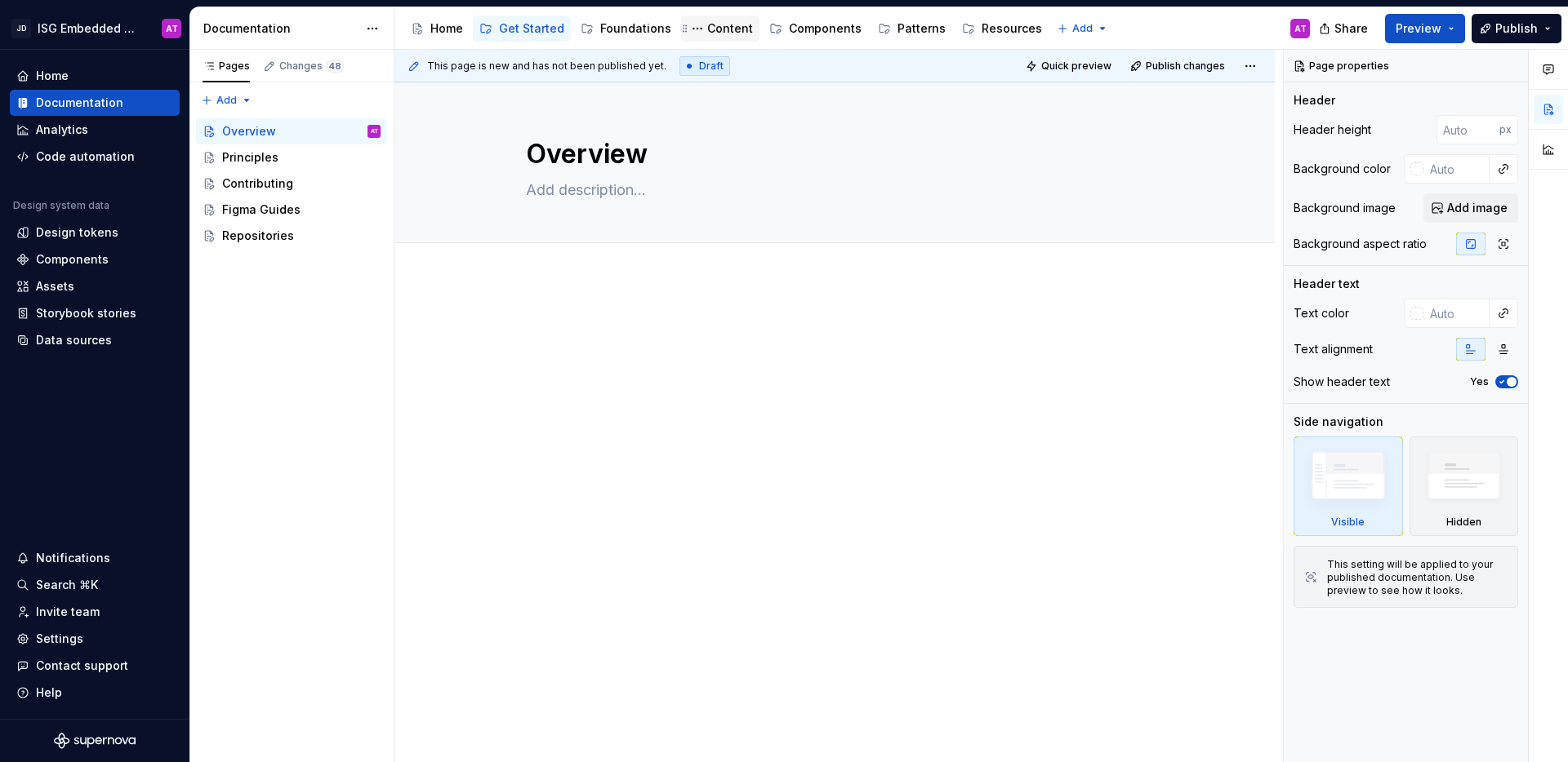
click at [713, 33] on div "Content" at bounding box center [730, 28] width 46 height 16
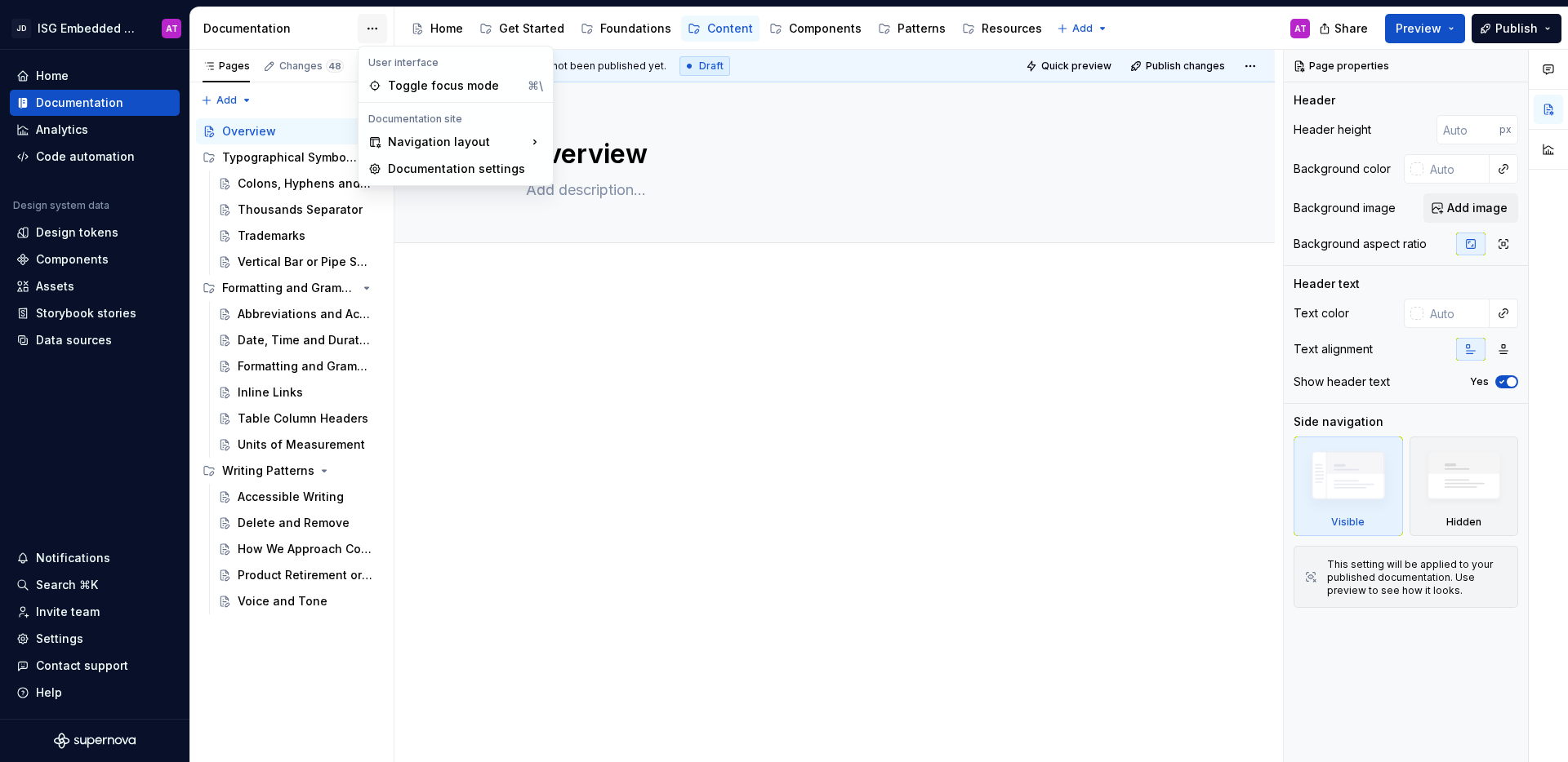
click at [379, 30] on html "JD ISG Embedded Design System AT Home Documentation Analytics Code automation D…" at bounding box center [784, 381] width 1568 height 762
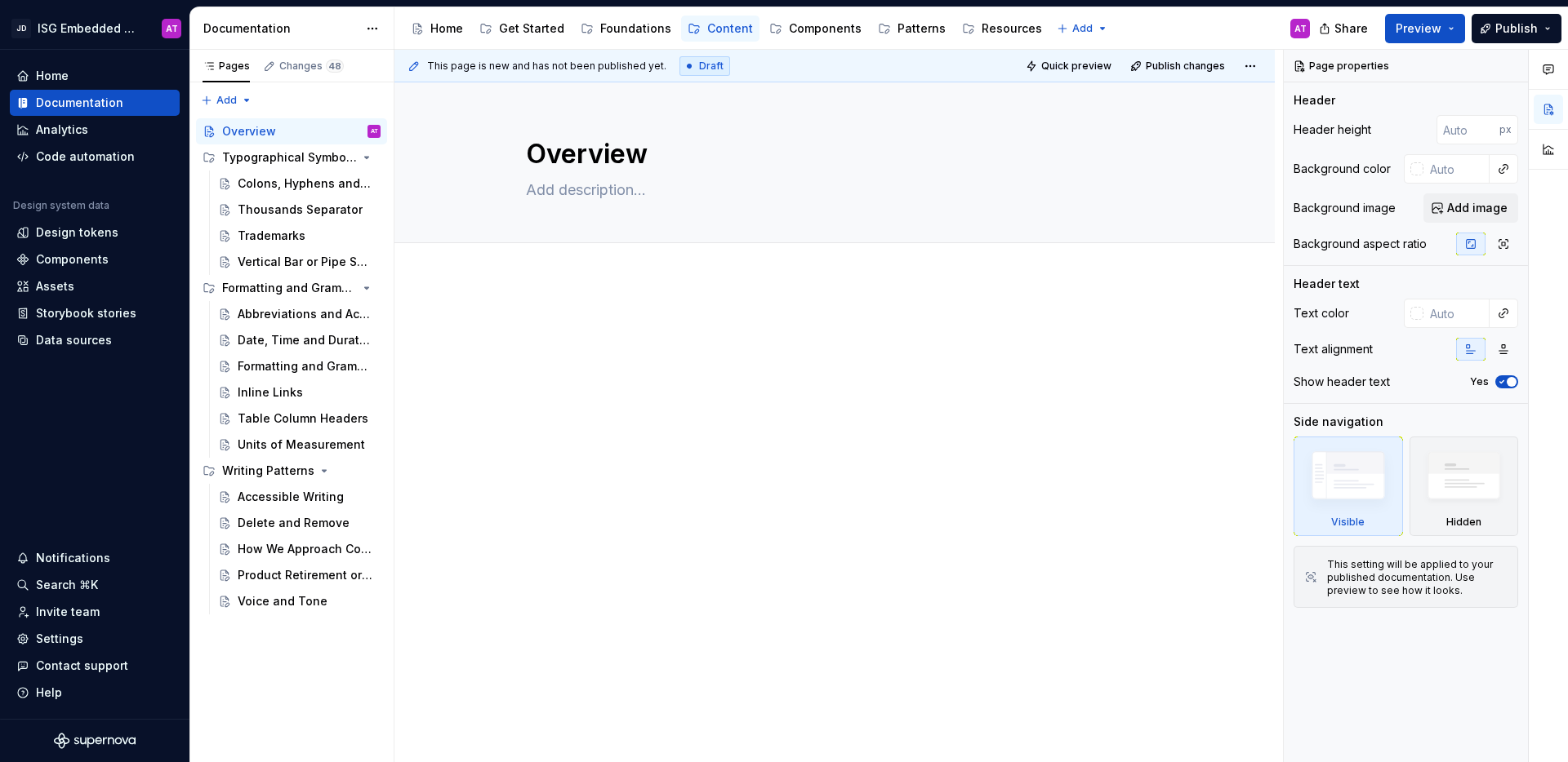
click at [475, 287] on html "JD ISG Embedded Design System AT Home Documentation Analytics Code automation D…" at bounding box center [784, 381] width 1568 height 762
click at [146, 32] on html "JD ISG Embedded Design System AT Home Documentation Analytics Code automation D…" at bounding box center [784, 381] width 1568 height 762
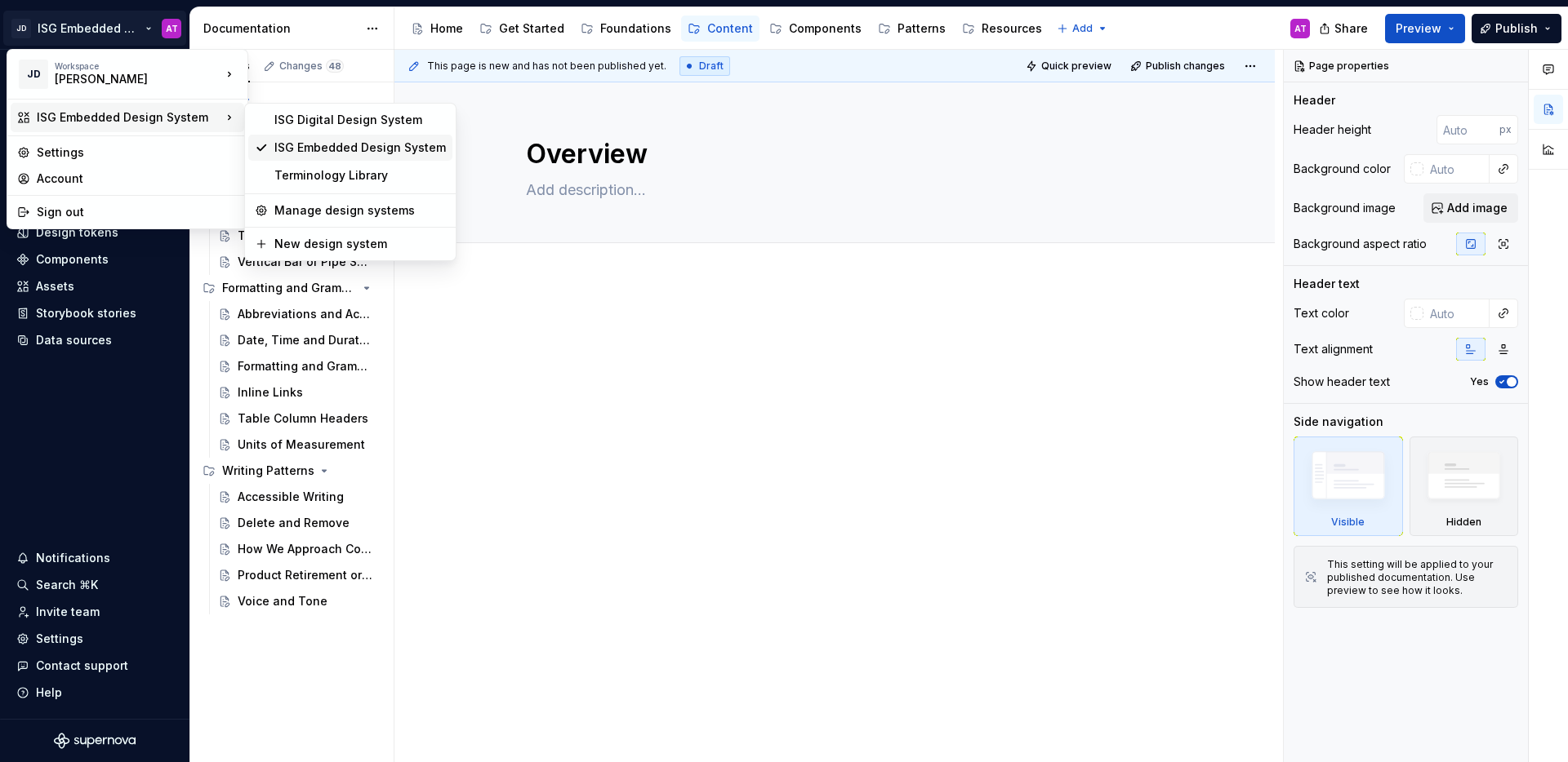
click at [327, 144] on div "ISG Embedded Design System" at bounding box center [360, 147] width 171 height 16
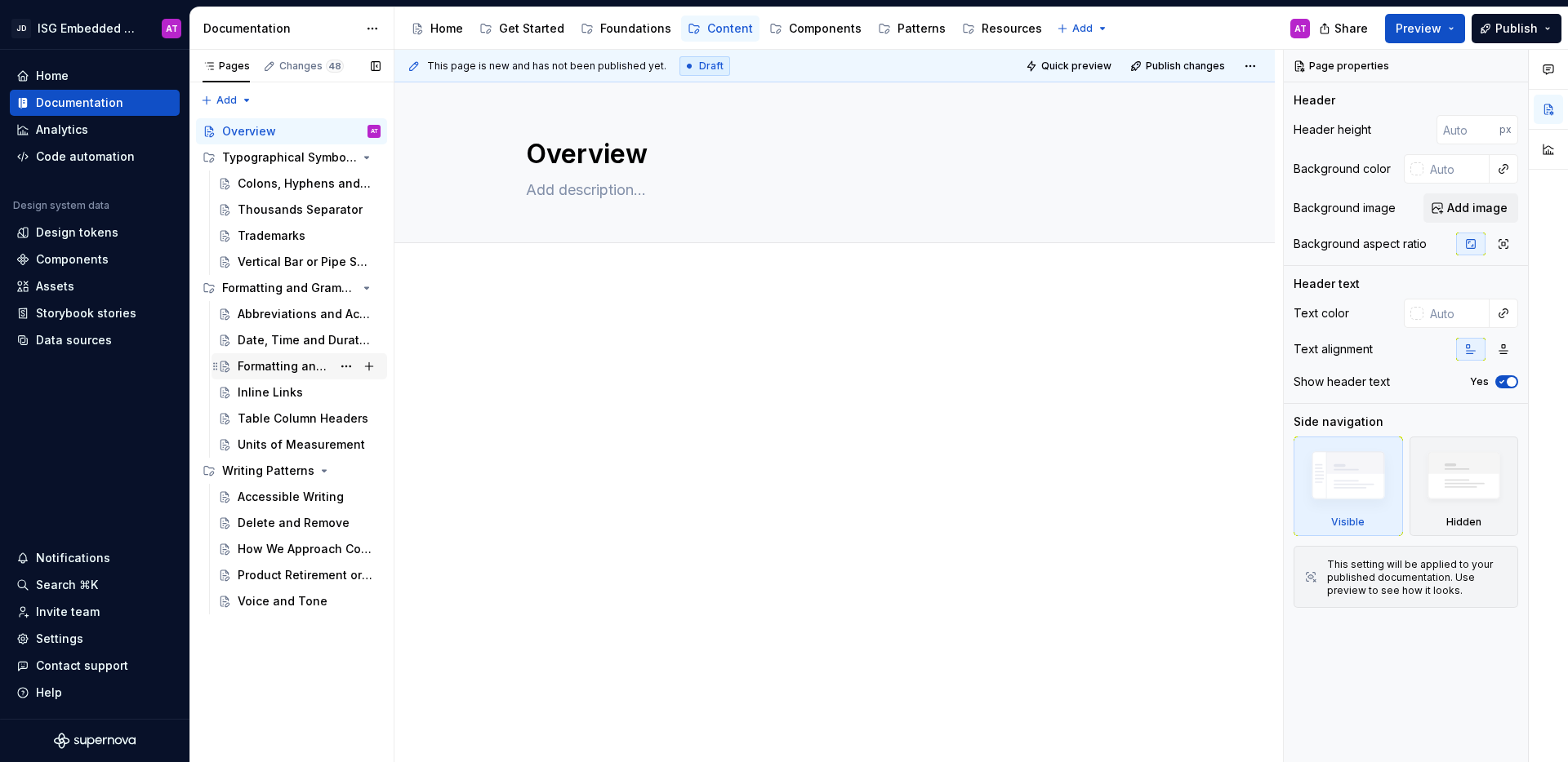
click at [288, 363] on div "Formatting and Grammar" at bounding box center [284, 366] width 94 height 16
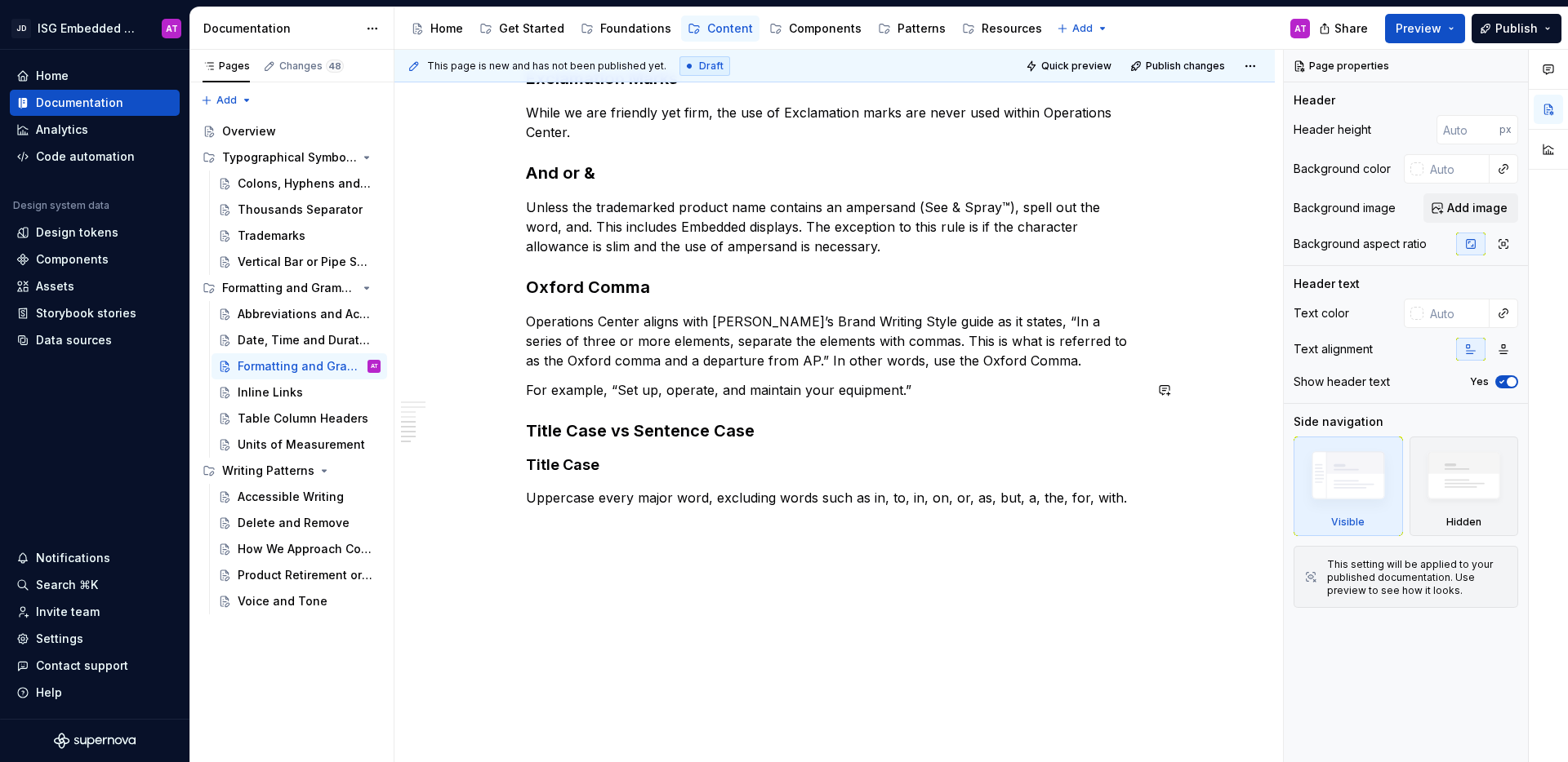
scroll to position [825, 0]
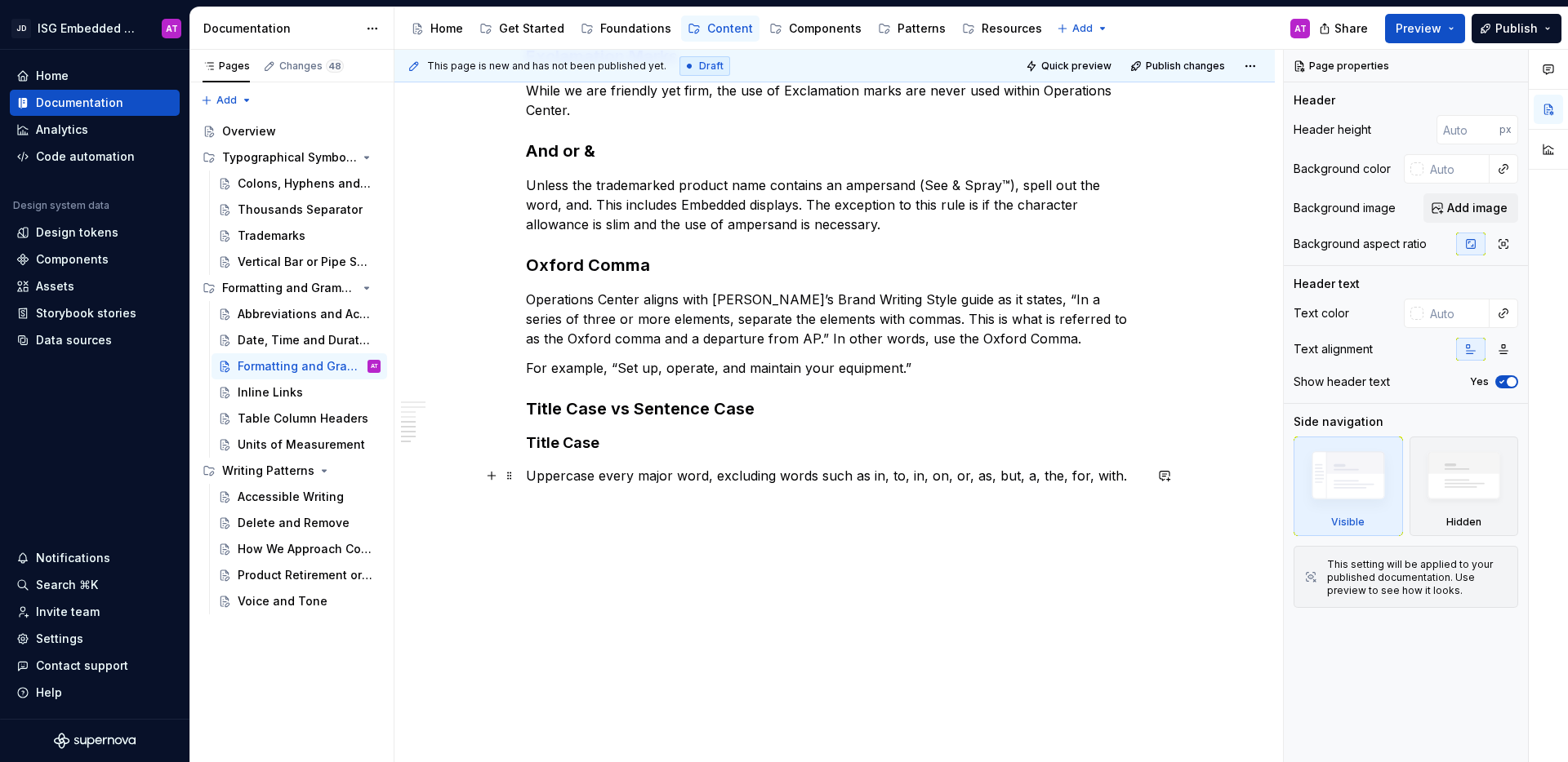
type textarea "*"
click at [1150, 475] on div "Overview Generally, our digital products use AP Style for grammar and formattin…" at bounding box center [834, 108] width 880 height 1309
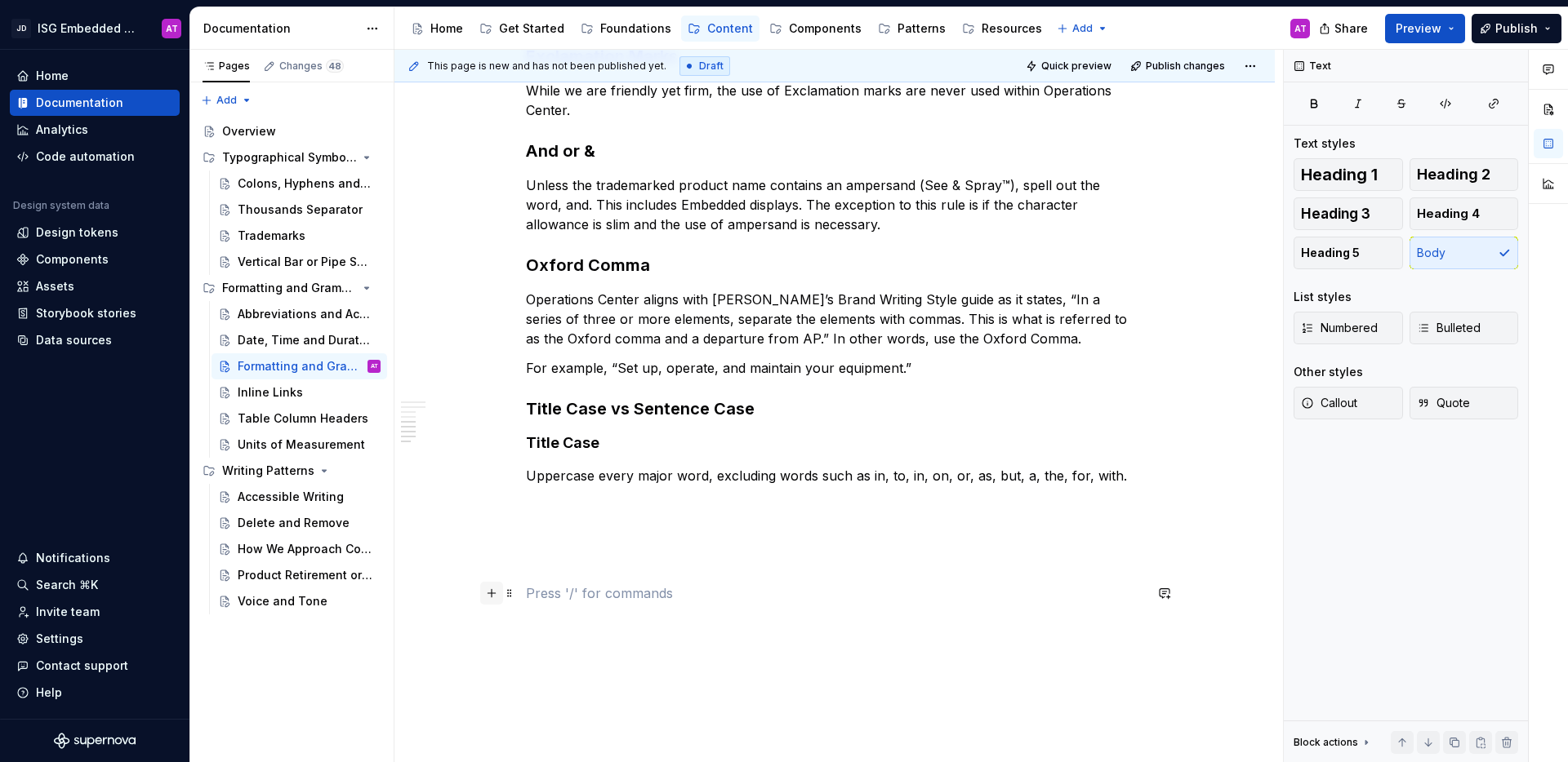
click at [491, 589] on button "button" at bounding box center [491, 593] width 23 height 23
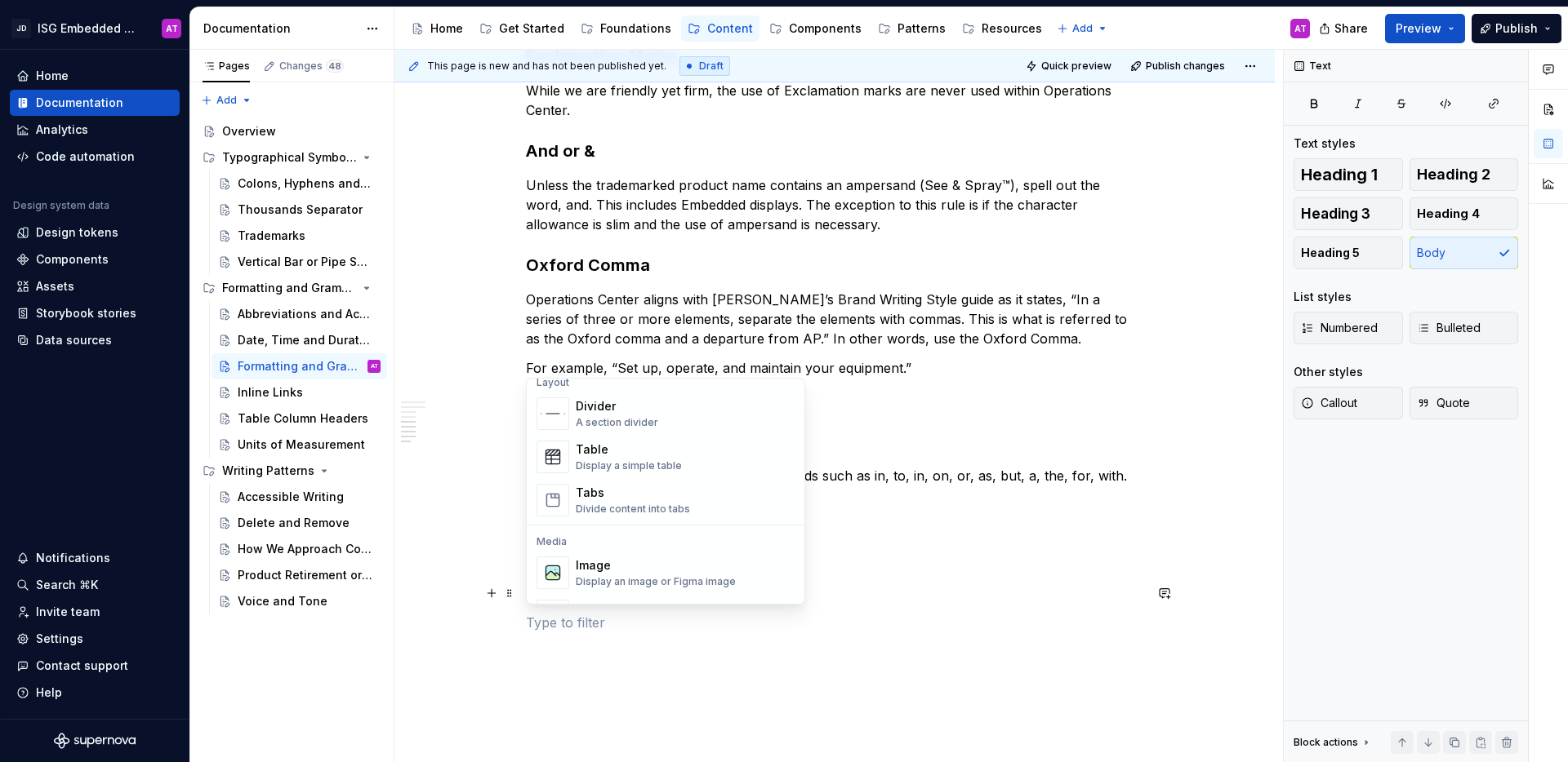
scroll to position [546, 0]
click at [667, 467] on div "Display a simple table" at bounding box center [628, 466] width 106 height 13
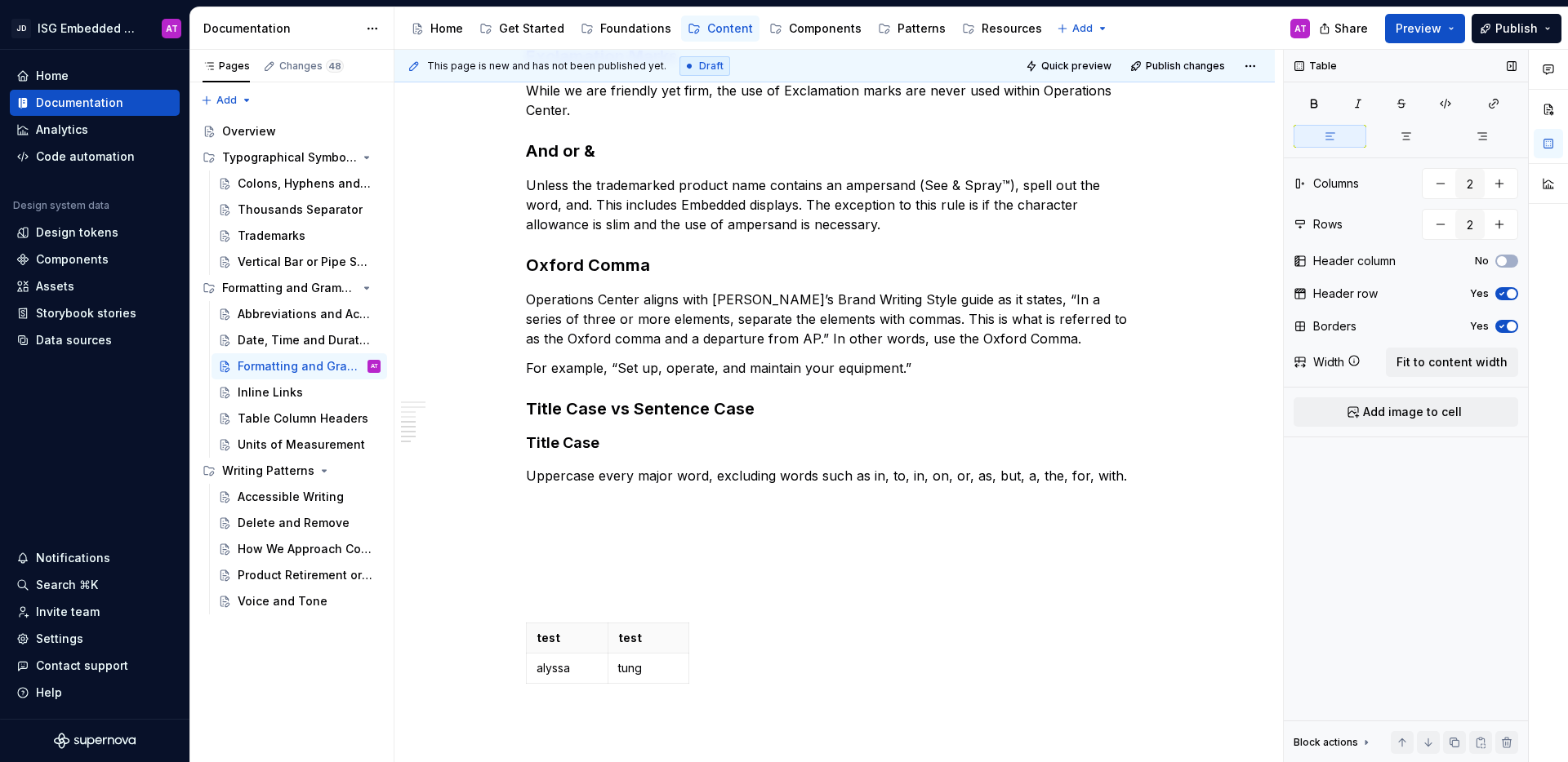
click at [1507, 328] on span "button" at bounding box center [1511, 326] width 9 height 9
click at [1505, 331] on button "No" at bounding box center [1507, 326] width 23 height 13
click at [1508, 291] on span "button" at bounding box center [1511, 293] width 9 height 9
click at [1508, 291] on icon "button" at bounding box center [1502, 293] width 13 height 9
click at [1508, 291] on span "button" at bounding box center [1511, 293] width 9 height 9
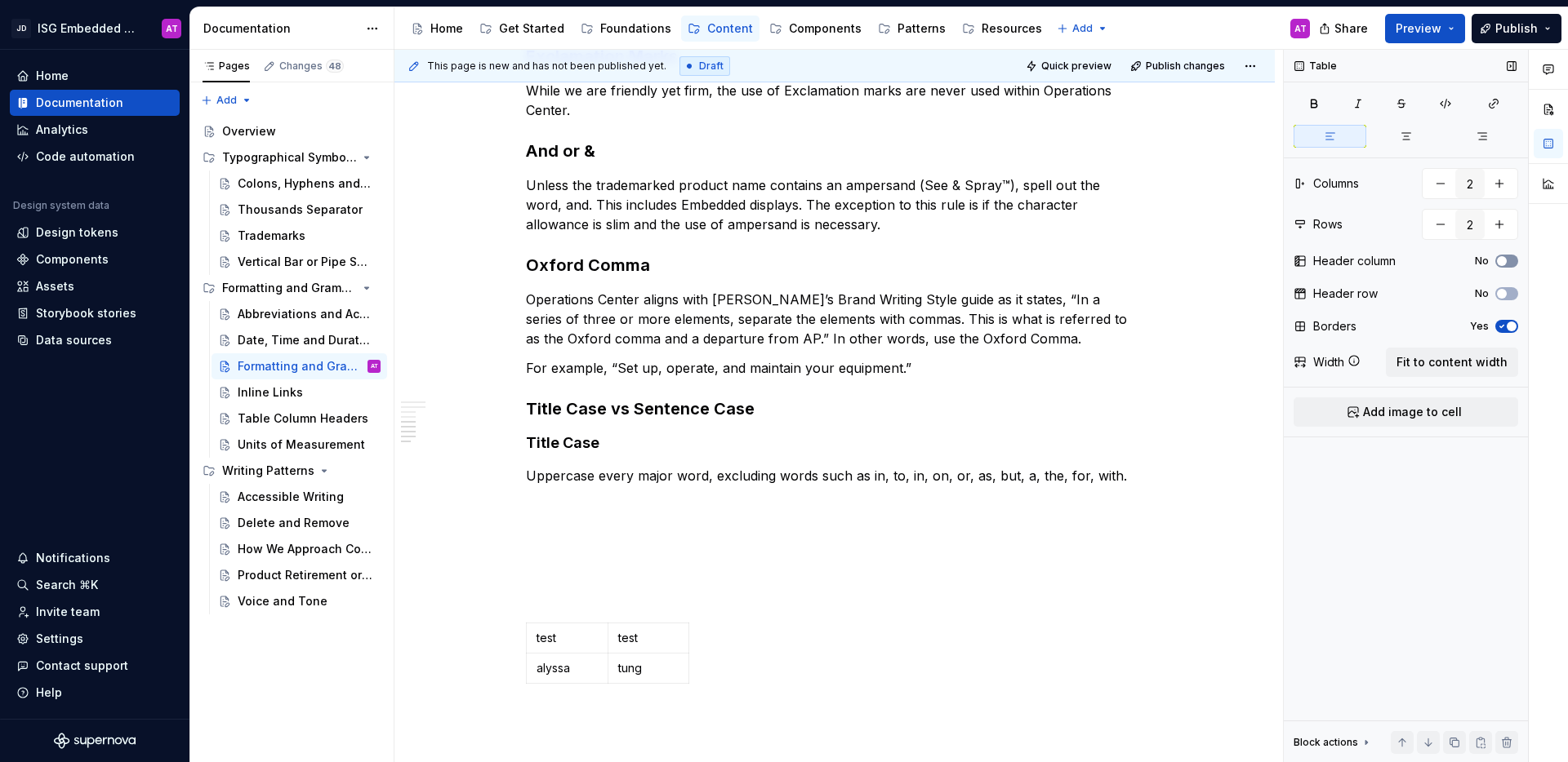
click at [1503, 259] on span "button" at bounding box center [1502, 261] width 9 height 9
click at [1503, 261] on icon "button" at bounding box center [1502, 261] width 4 height 3
click at [1511, 294] on button "No" at bounding box center [1507, 293] width 23 height 13
click at [1511, 294] on span "button" at bounding box center [1511, 293] width 9 height 9
click at [1510, 326] on span "button" at bounding box center [1511, 326] width 9 height 9
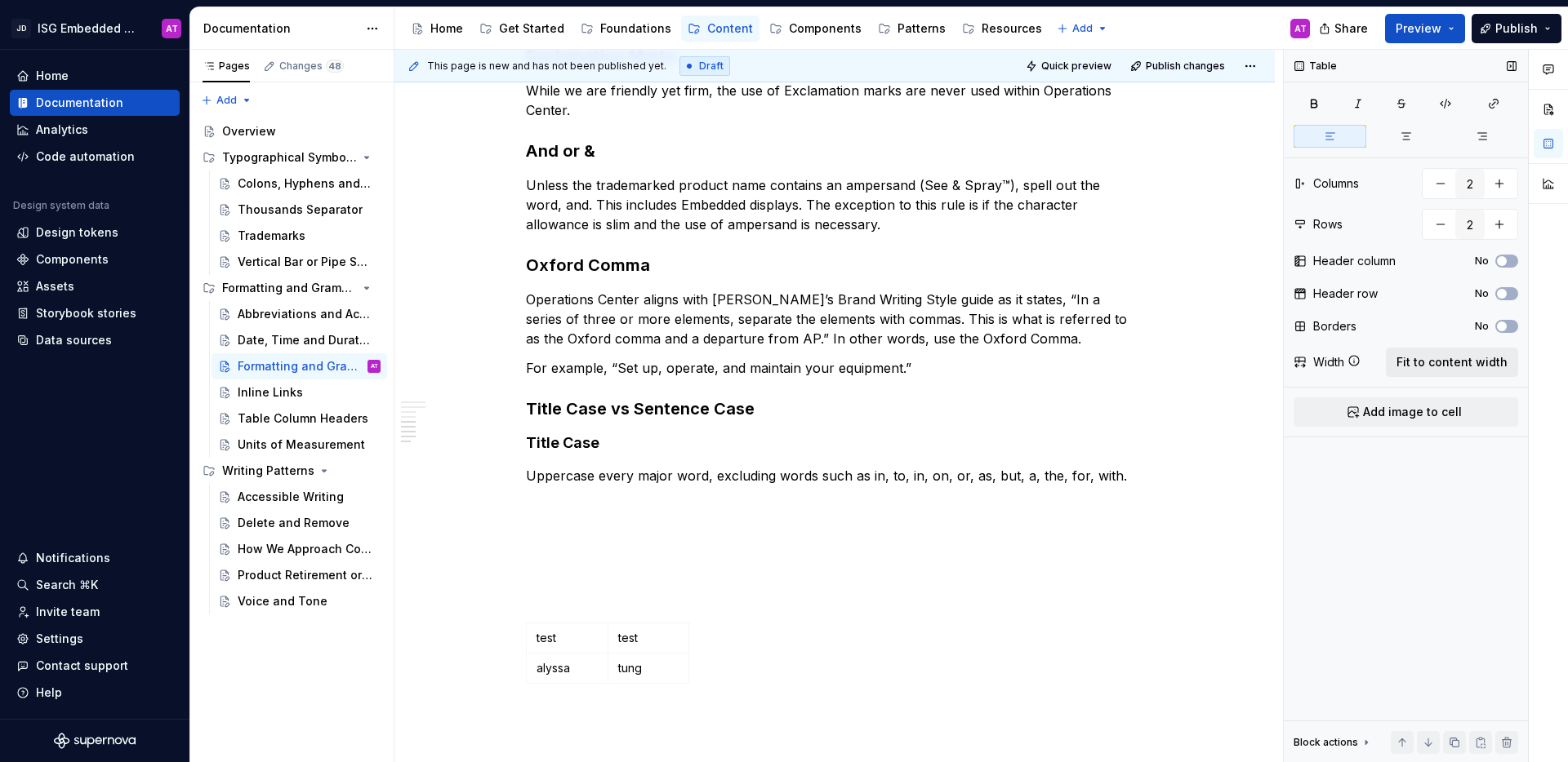
click at [1439, 364] on span "Fit to content width" at bounding box center [1452, 362] width 111 height 16
type textarea "*"
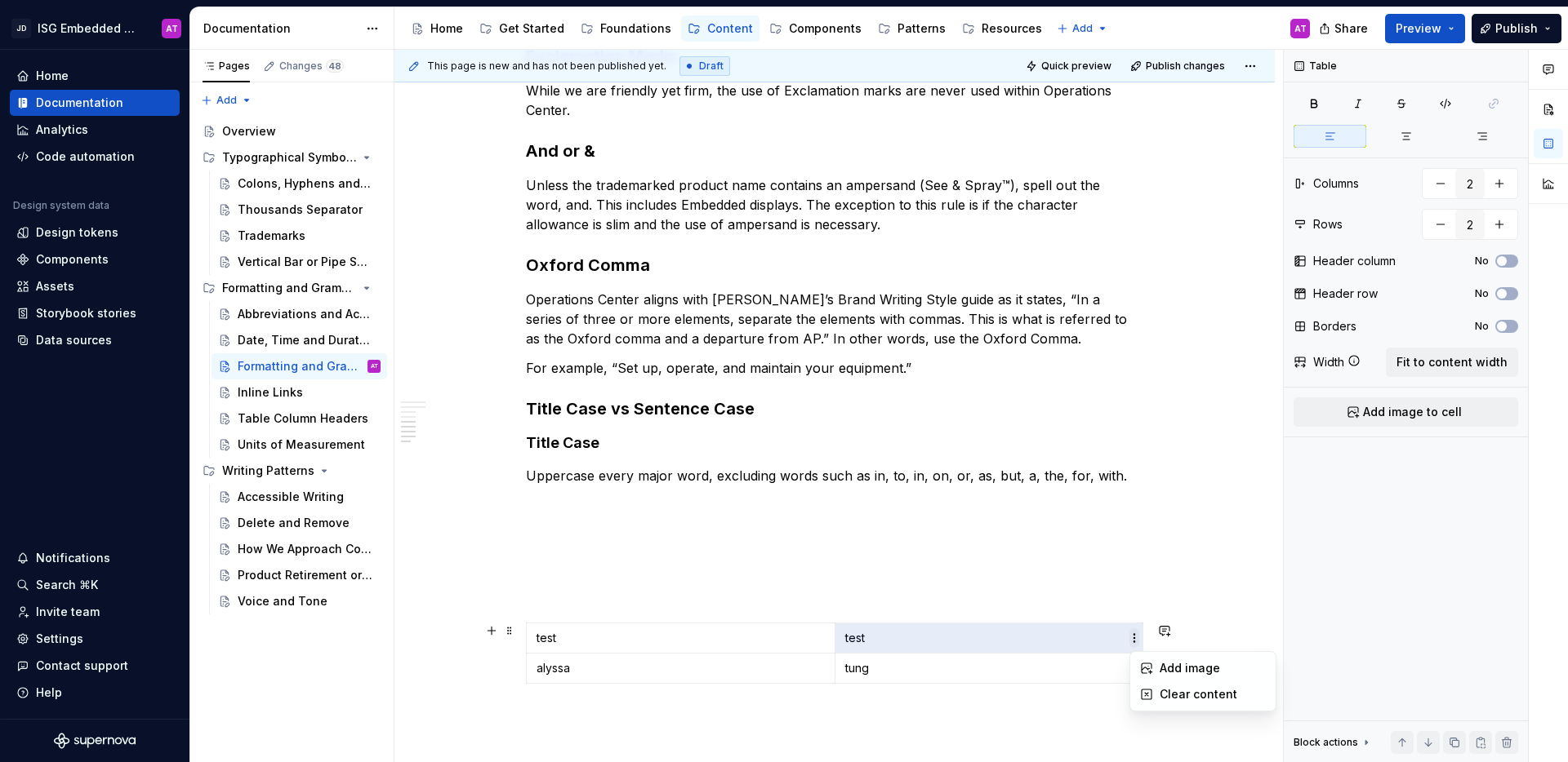
click at [1137, 639] on html "JD ISG Embedded Design System AT Home Documentation Analytics Code automation D…" at bounding box center [784, 381] width 1568 height 762
click at [510, 630] on html "JD ISG Embedded Design System AT Home Documentation Analytics Code automation D…" at bounding box center [784, 381] width 1568 height 762
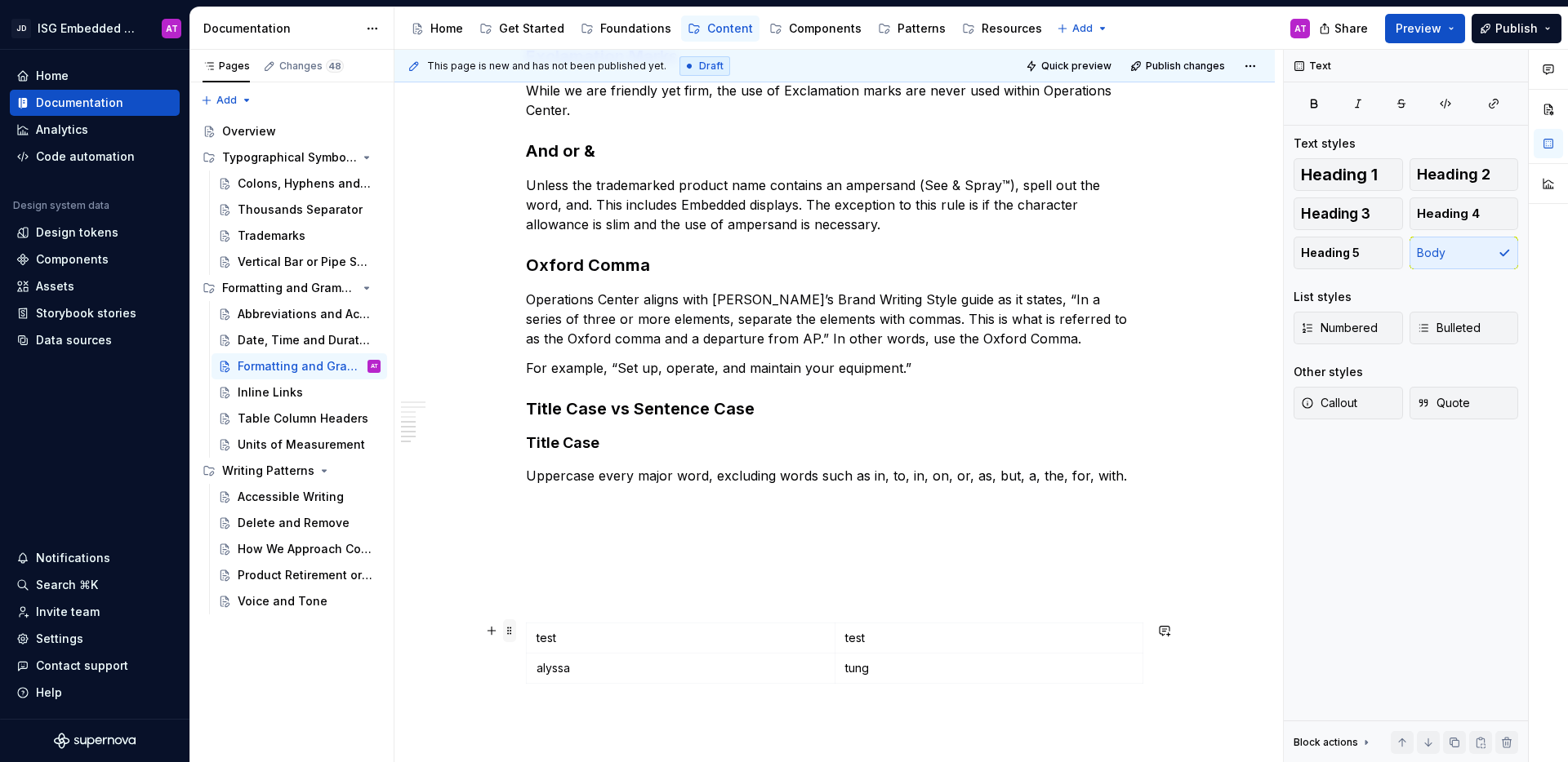
click at [509, 634] on span at bounding box center [509, 630] width 13 height 23
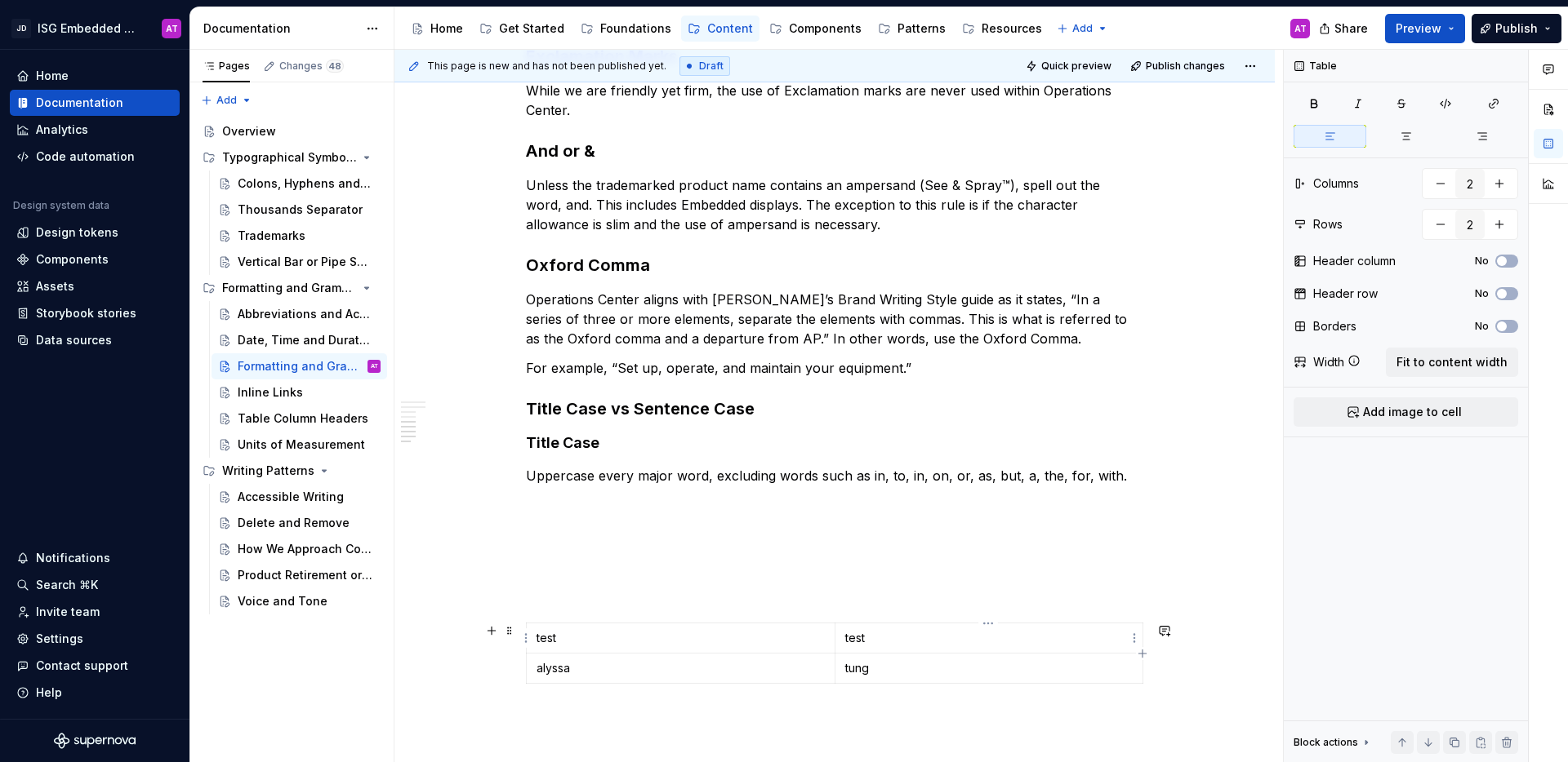
click at [990, 642] on p "test" at bounding box center [989, 638] width 288 height 16
click at [985, 624] on html "JD ISG Embedded Design System AT Home Documentation Analytics Code automation D…" at bounding box center [784, 381] width 1568 height 762
click at [697, 629] on html "JD ISG Embedded Design System AT Home Documentation Analytics Code automation D…" at bounding box center [784, 381] width 1568 height 762
click at [674, 650] on td "test" at bounding box center [681, 638] width 309 height 30
drag, startPoint x: 696, startPoint y: 654, endPoint x: 744, endPoint y: 653, distance: 48.0
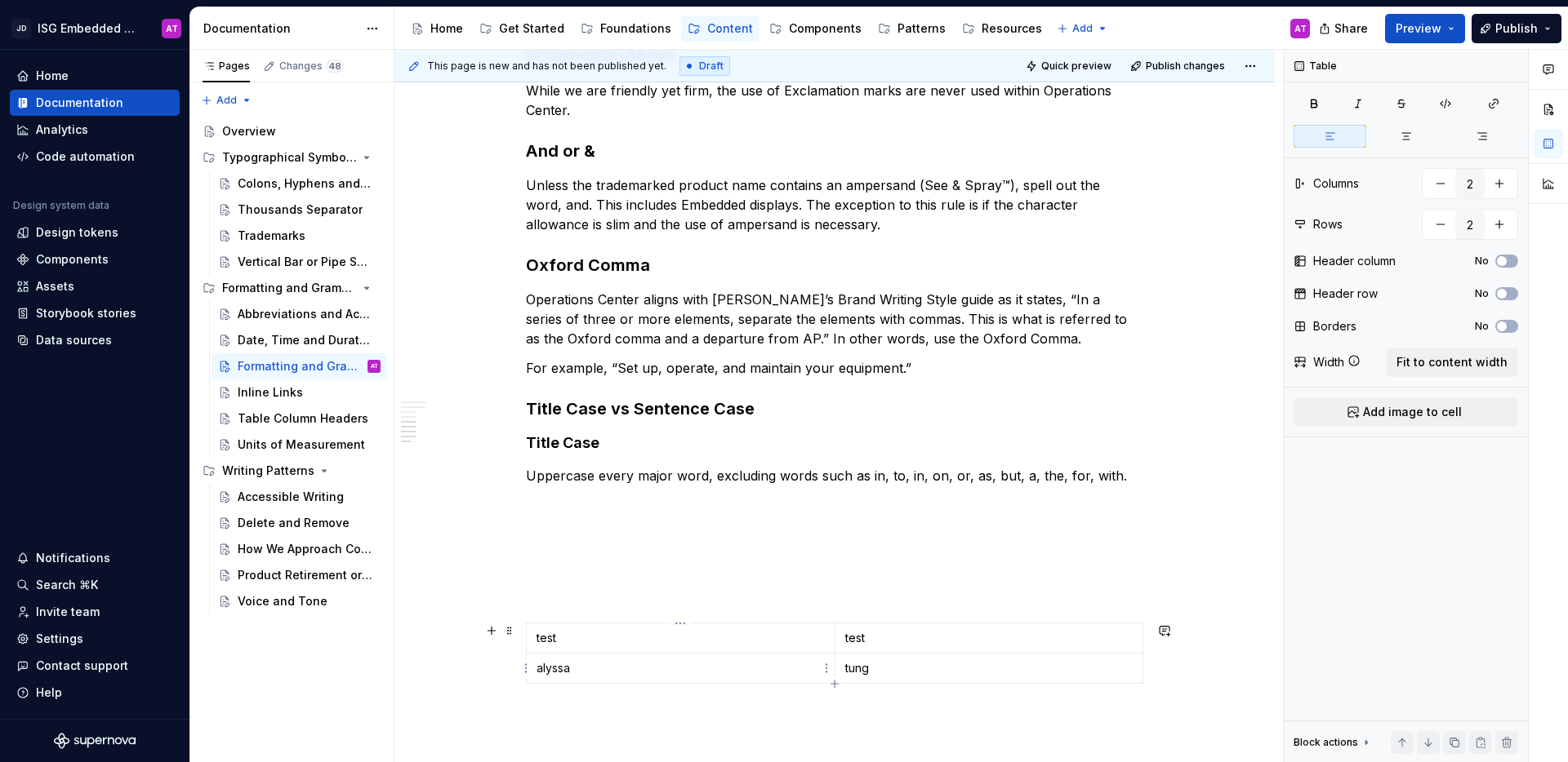
click at [697, 654] on td "alyssa" at bounding box center [681, 668] width 309 height 30
click at [836, 681] on icon "button" at bounding box center [834, 684] width 13 height 13
type input "3"
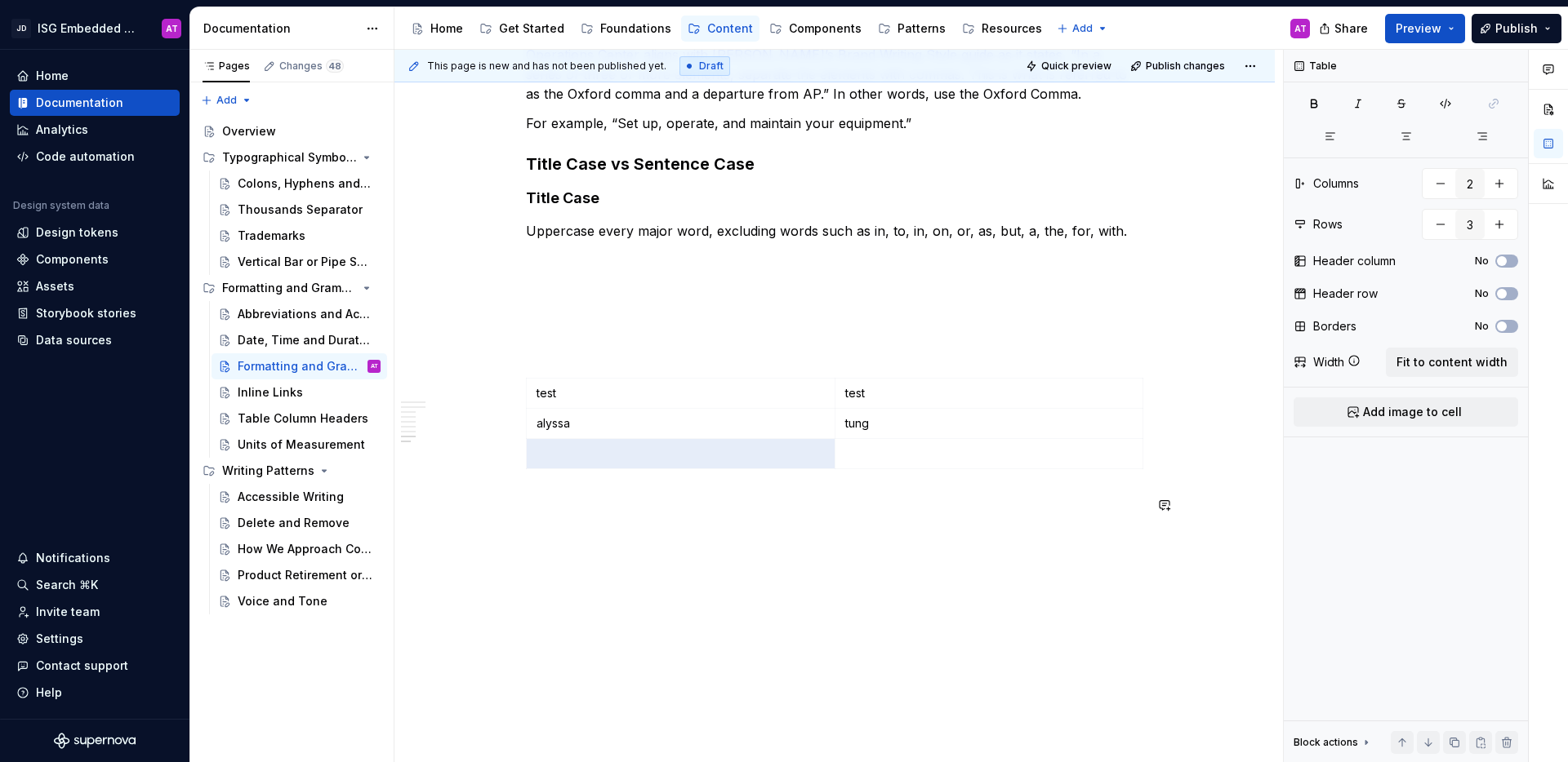
click at [854, 460] on p at bounding box center [989, 453] width 288 height 16
click at [1512, 323] on button "No" at bounding box center [1507, 326] width 23 height 13
click at [1509, 325] on span "button" at bounding box center [1511, 326] width 9 height 9
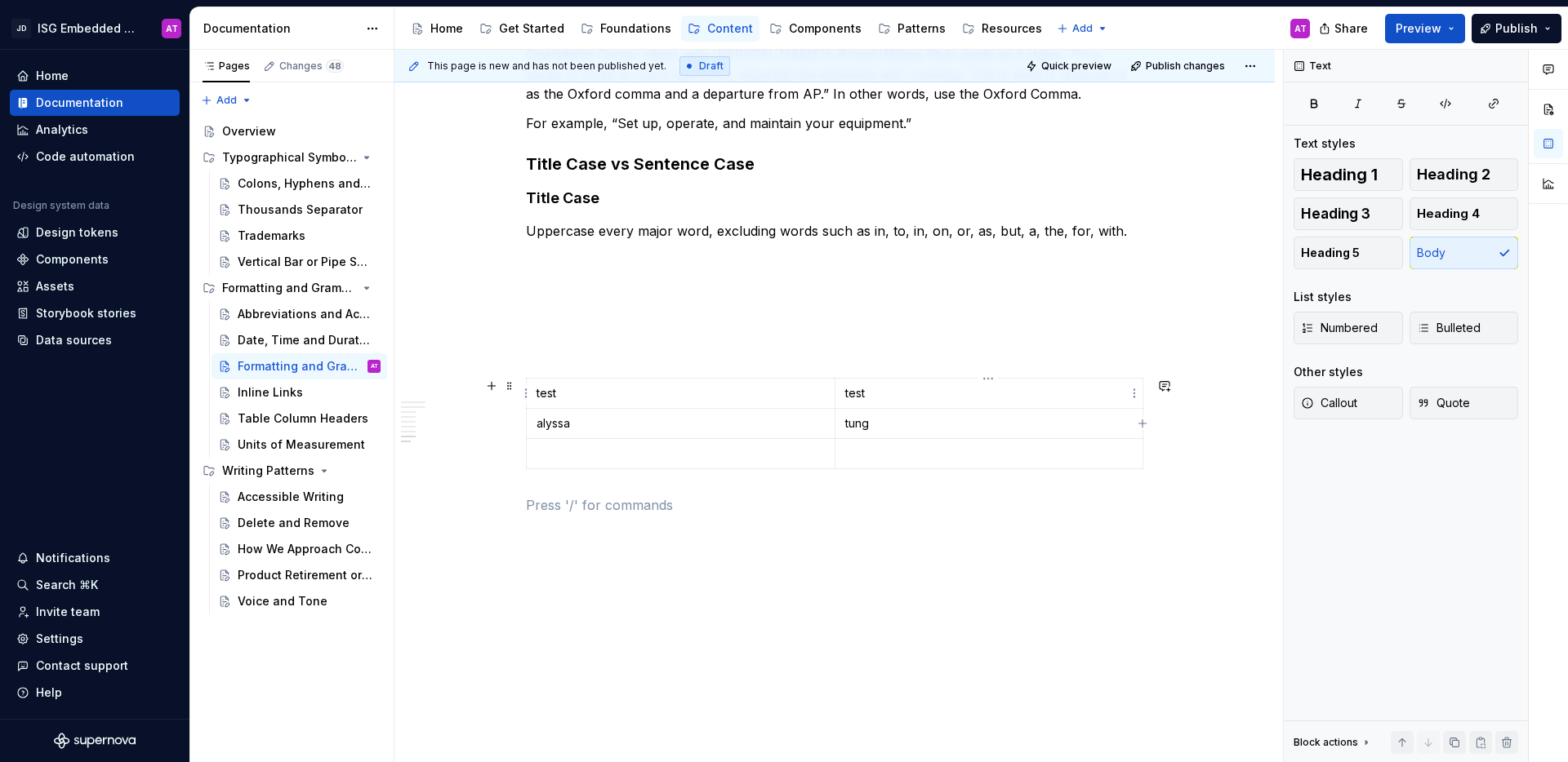
click at [1078, 398] on p "test" at bounding box center [989, 393] width 288 height 16
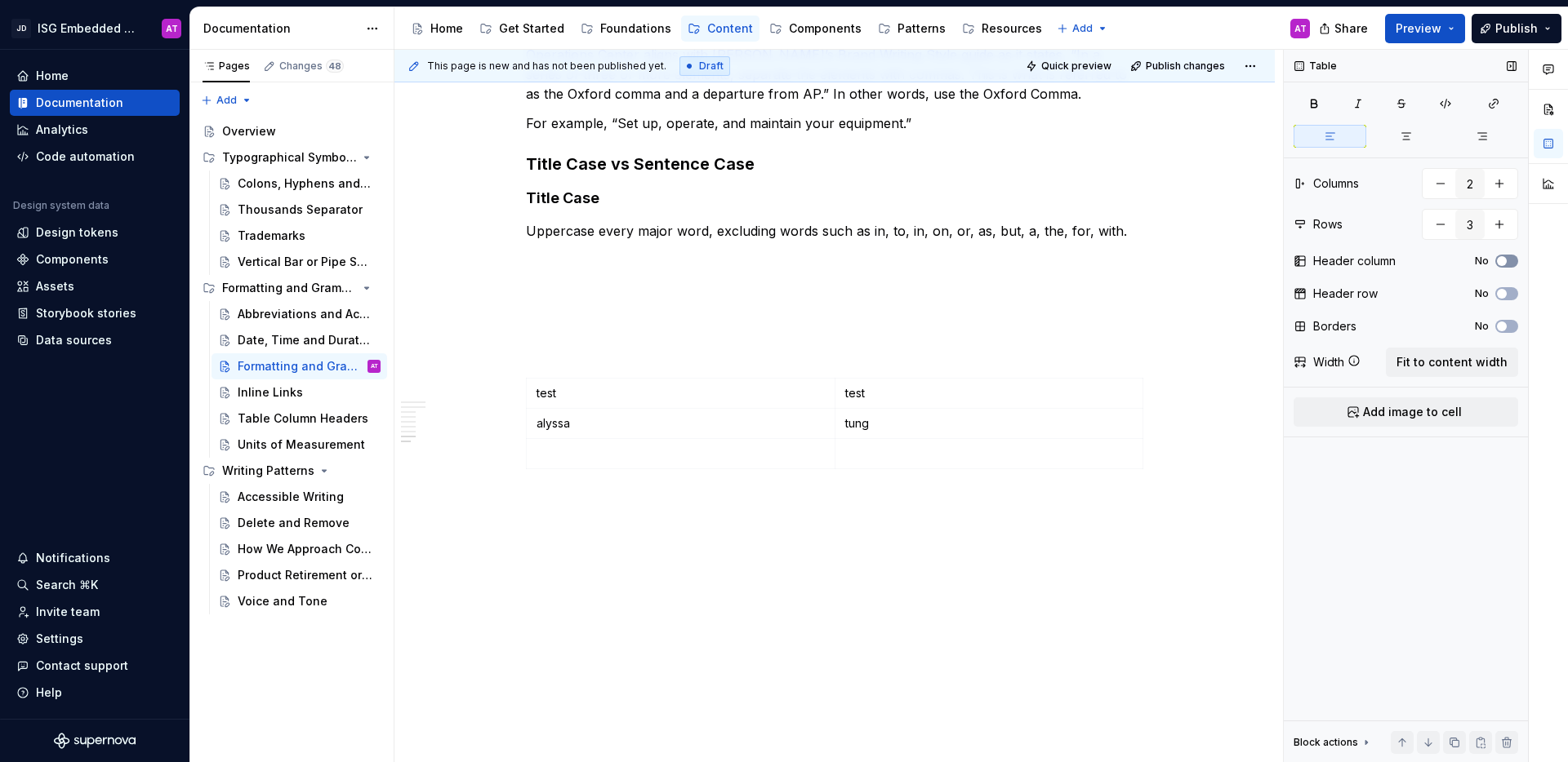
click at [1503, 261] on span "button" at bounding box center [1502, 261] width 9 height 9
click at [1503, 261] on icon "button" at bounding box center [1502, 261] width 13 height 9
click at [1503, 293] on span "button" at bounding box center [1502, 293] width 9 height 9
click at [1503, 293] on icon "button" at bounding box center [1502, 294] width 4 height 3
click at [1441, 228] on button "button" at bounding box center [1441, 224] width 29 height 29
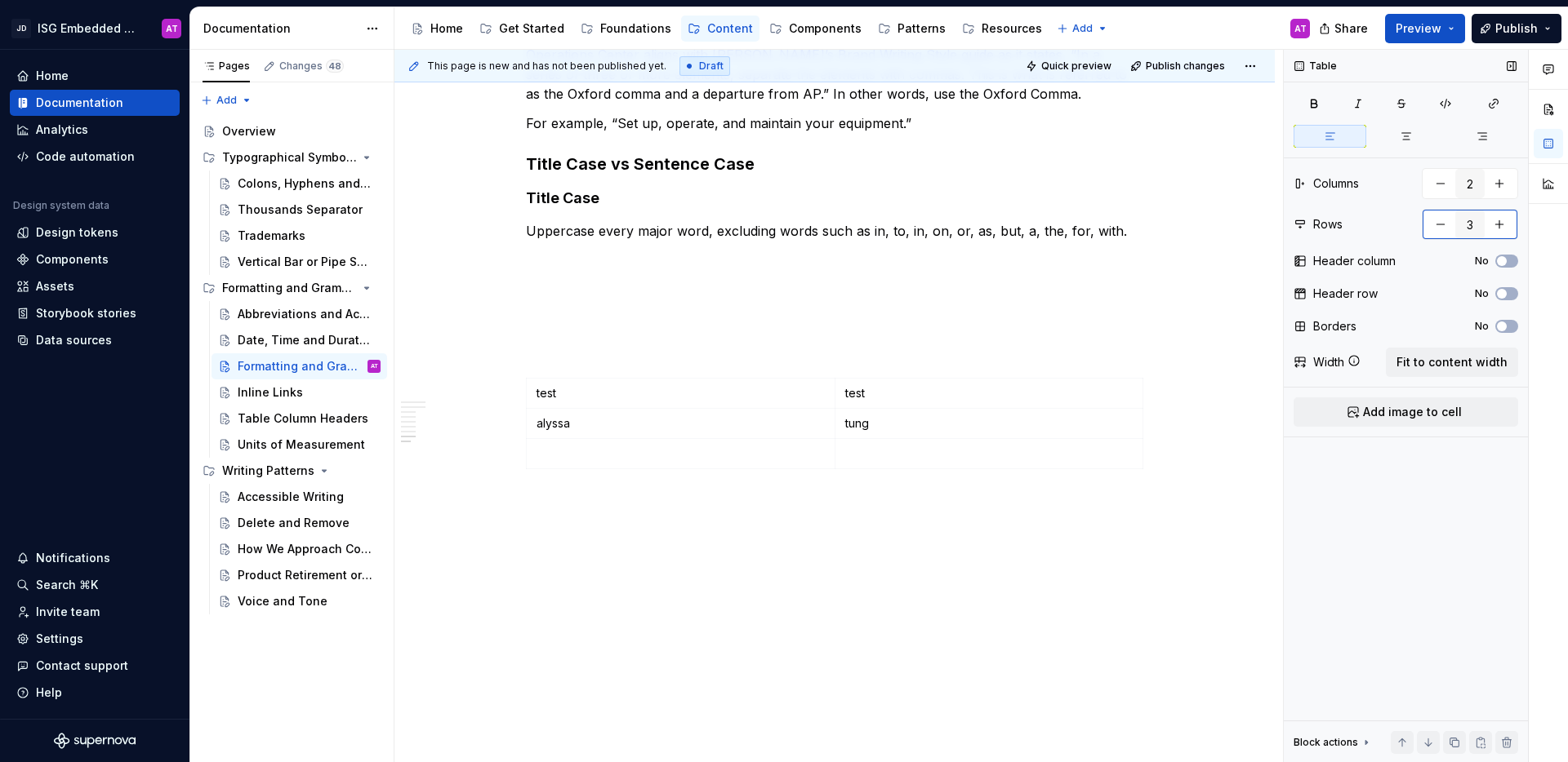
type input "2"
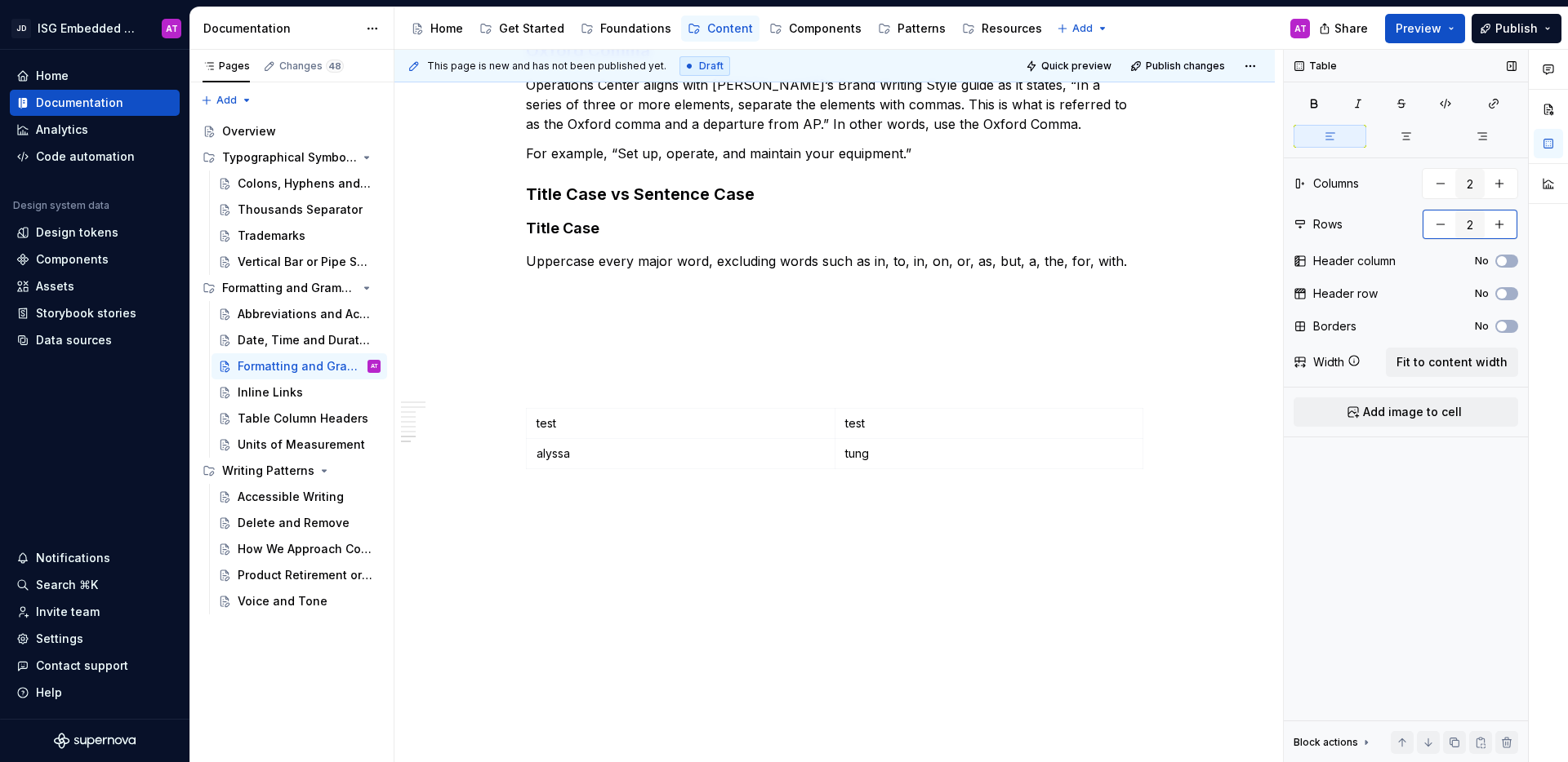
scroll to position [1040, 0]
click at [1429, 140] on button "button" at bounding box center [1405, 136] width 72 height 23
click at [1548, 110] on button "button" at bounding box center [1548, 109] width 29 height 29
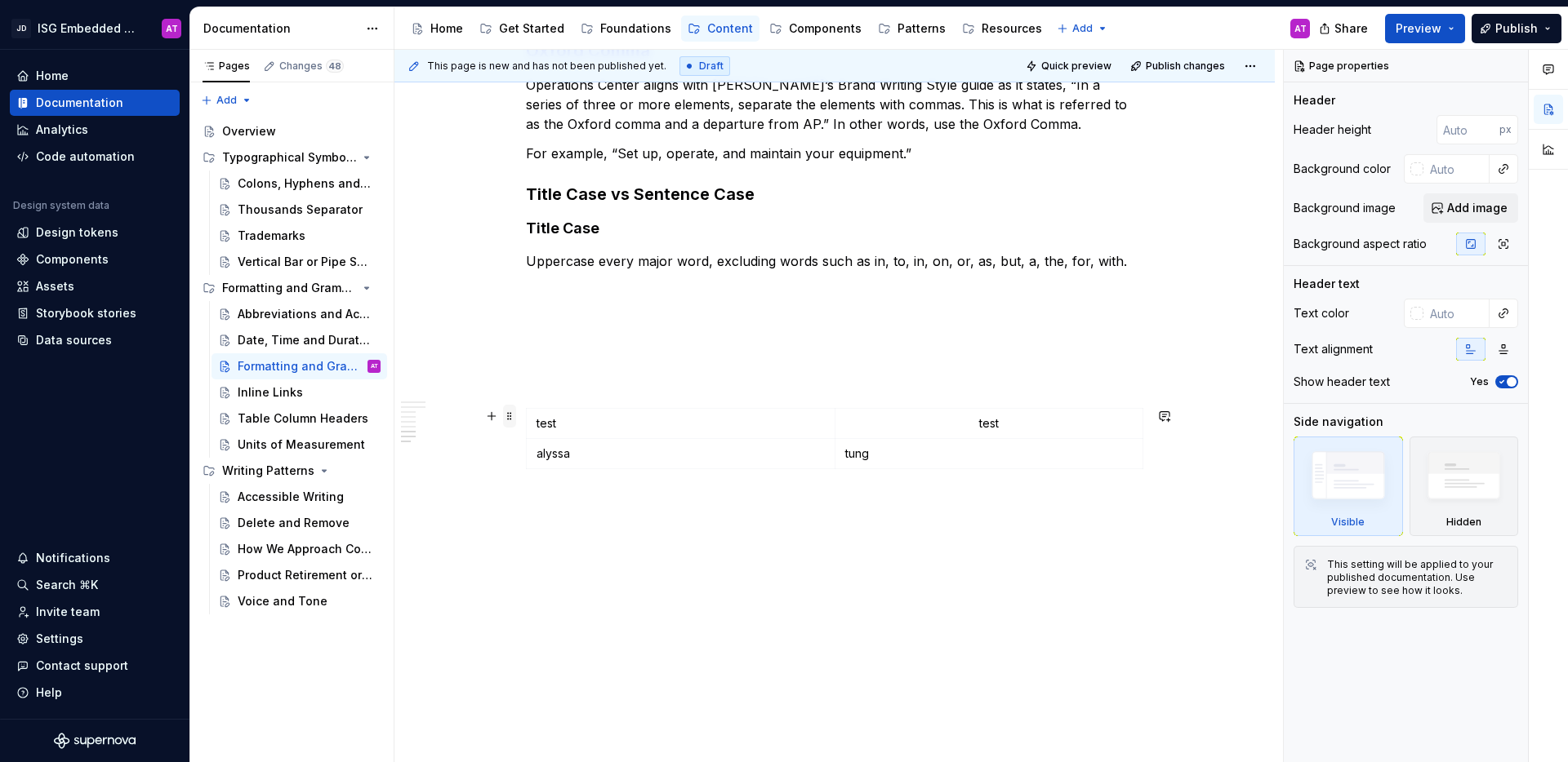
click at [510, 420] on span at bounding box center [509, 416] width 13 height 23
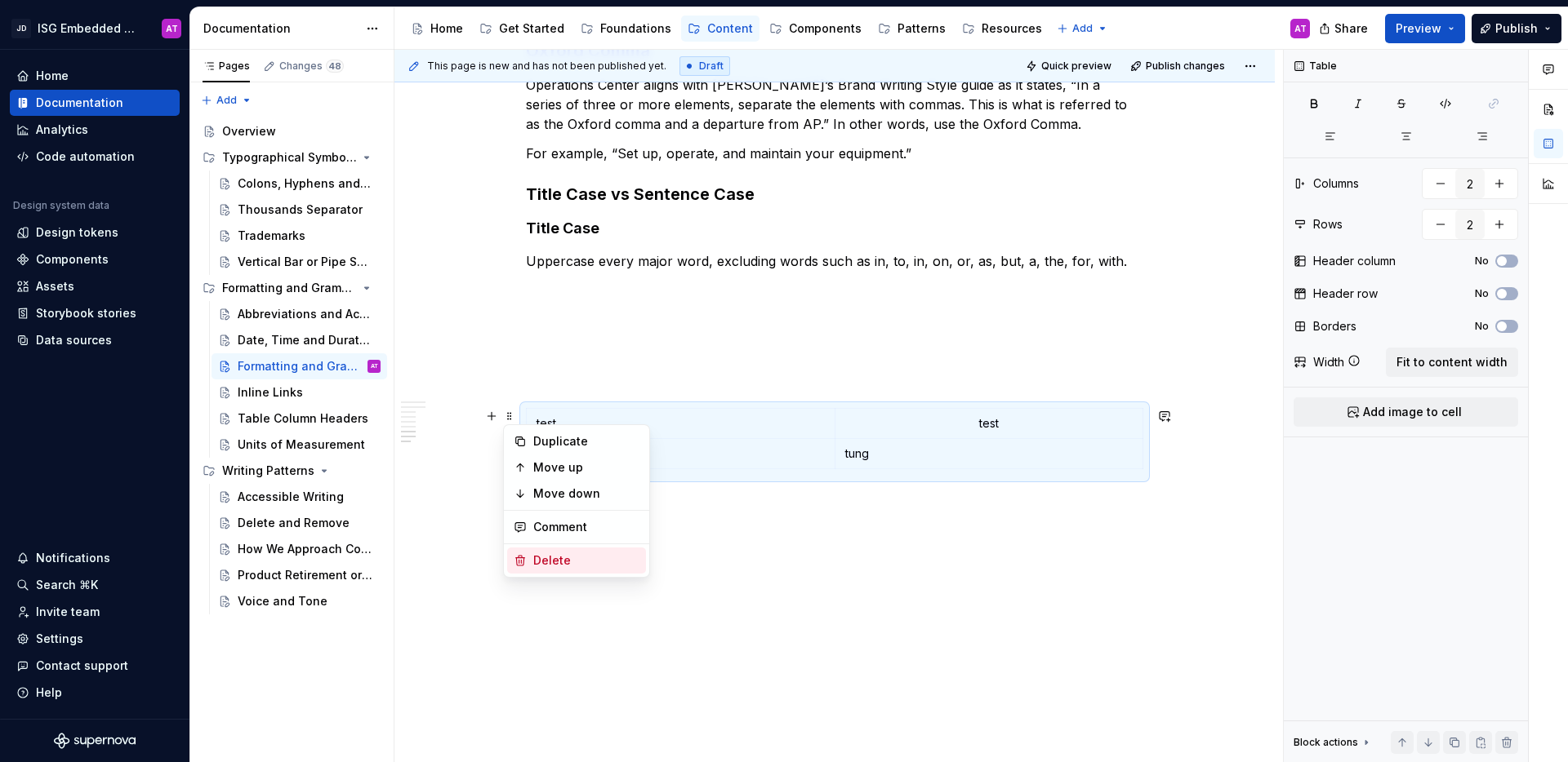
click at [570, 562] on div "Delete" at bounding box center [586, 560] width 106 height 16
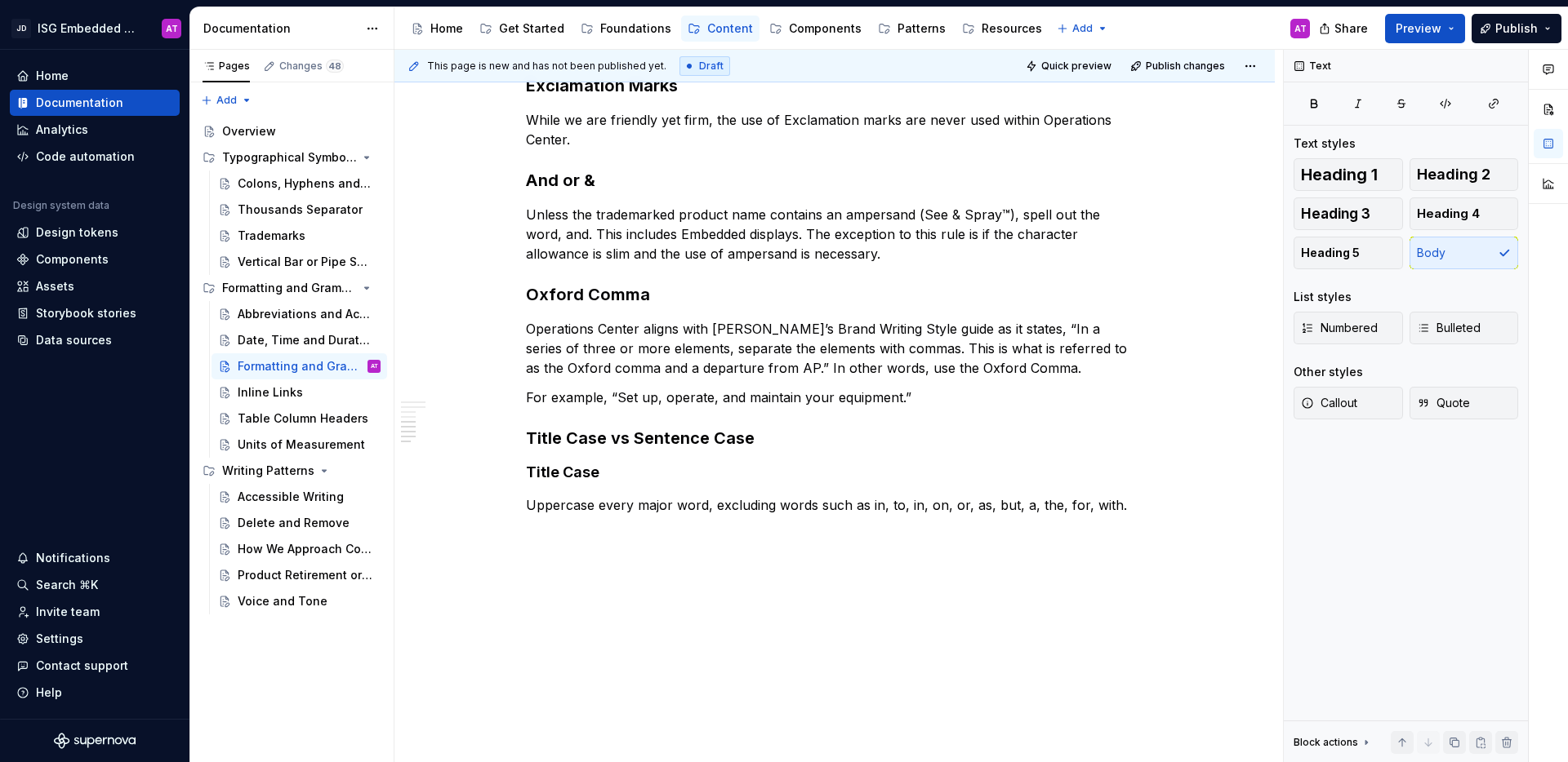
scroll to position [796, 0]
type textarea "*"
